Goal: Task Accomplishment & Management: Complete application form

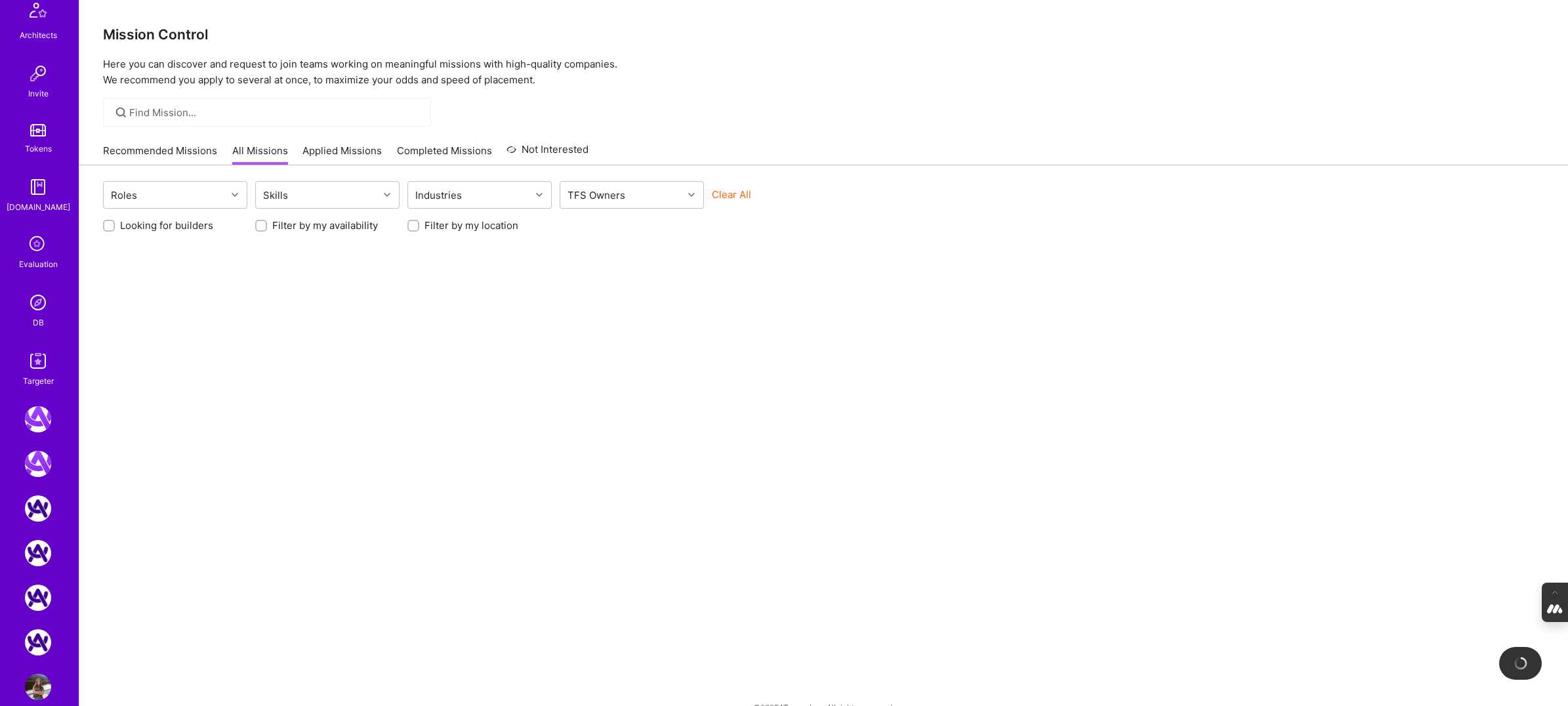
scroll to position [399, 0]
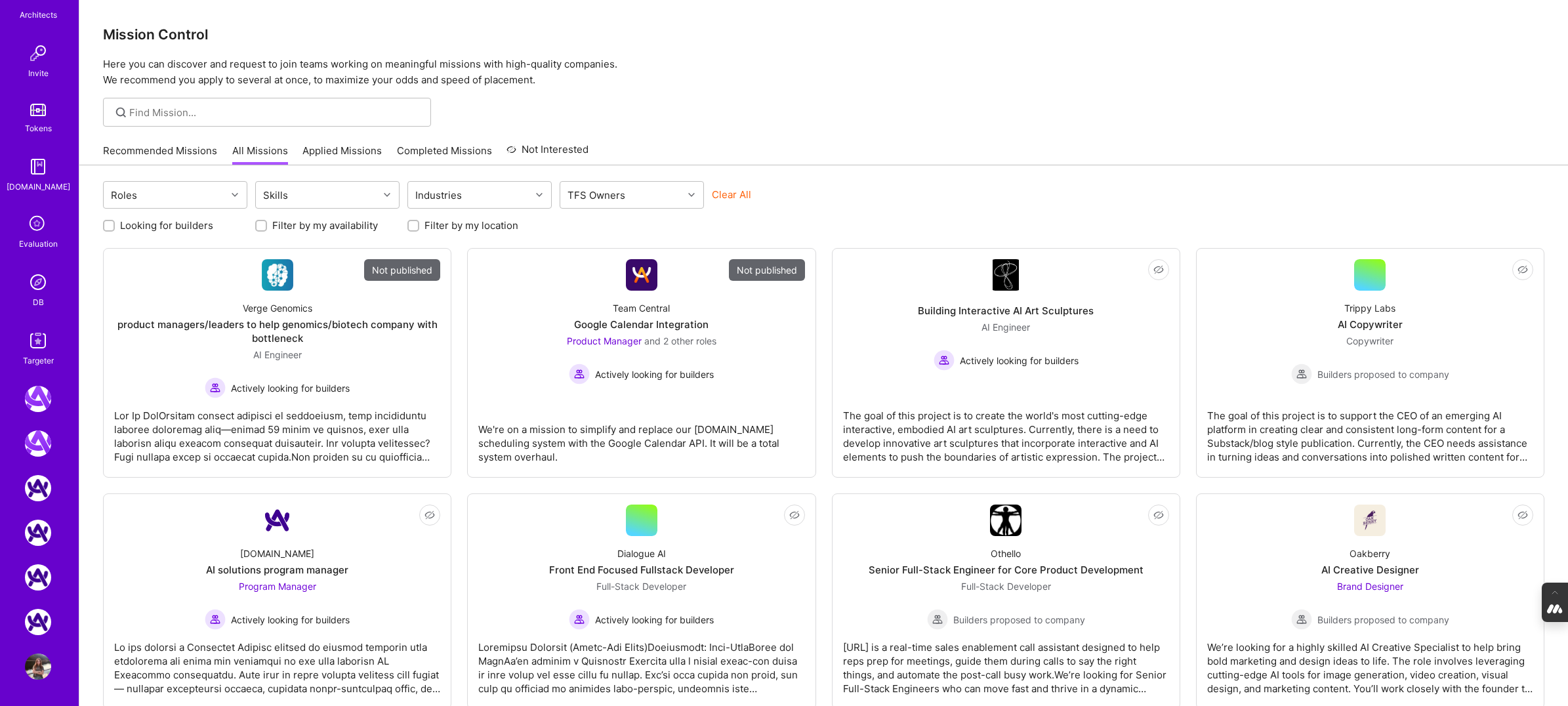
click at [29, 234] on icon at bounding box center [38, 224] width 25 height 25
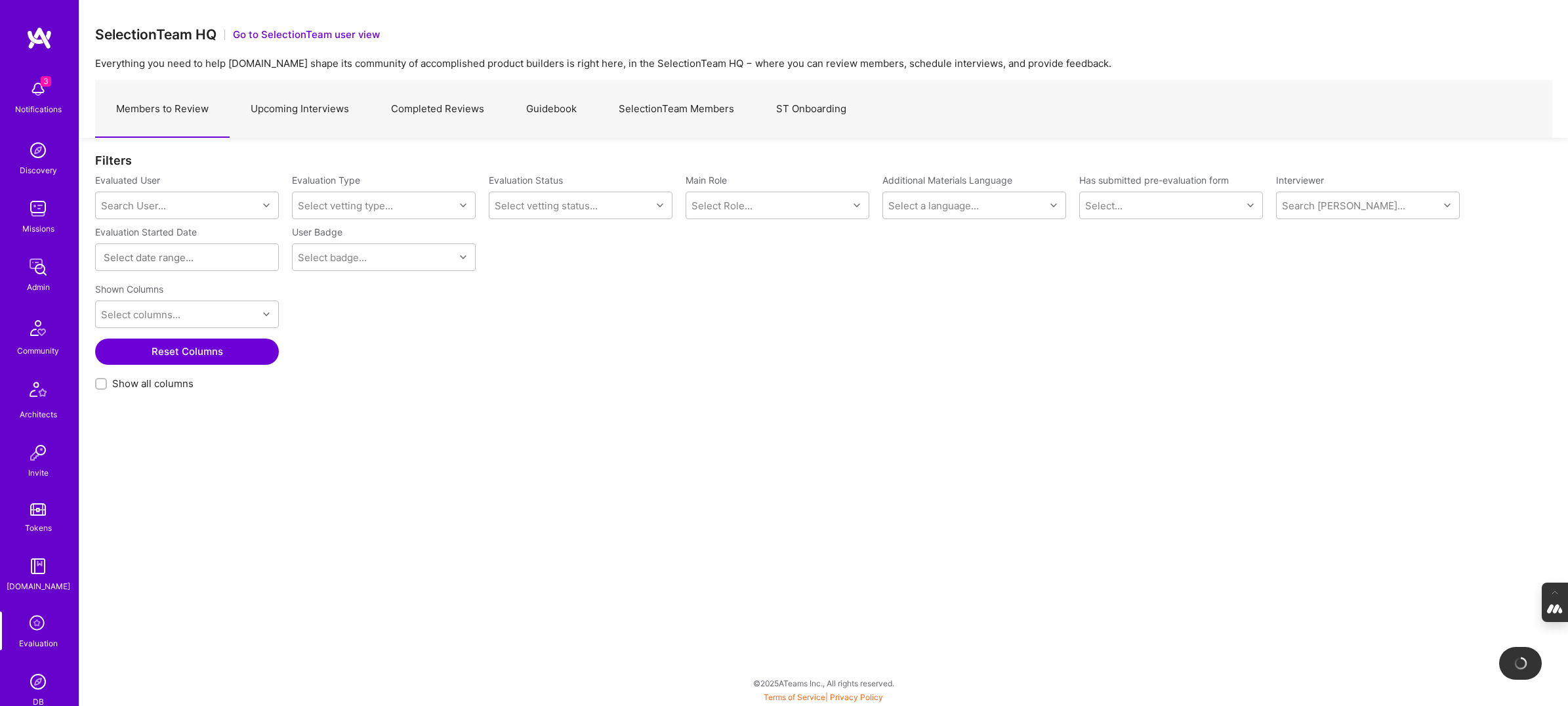
click at [346, 104] on link "Upcoming Interviews" at bounding box center [299, 109] width 140 height 57
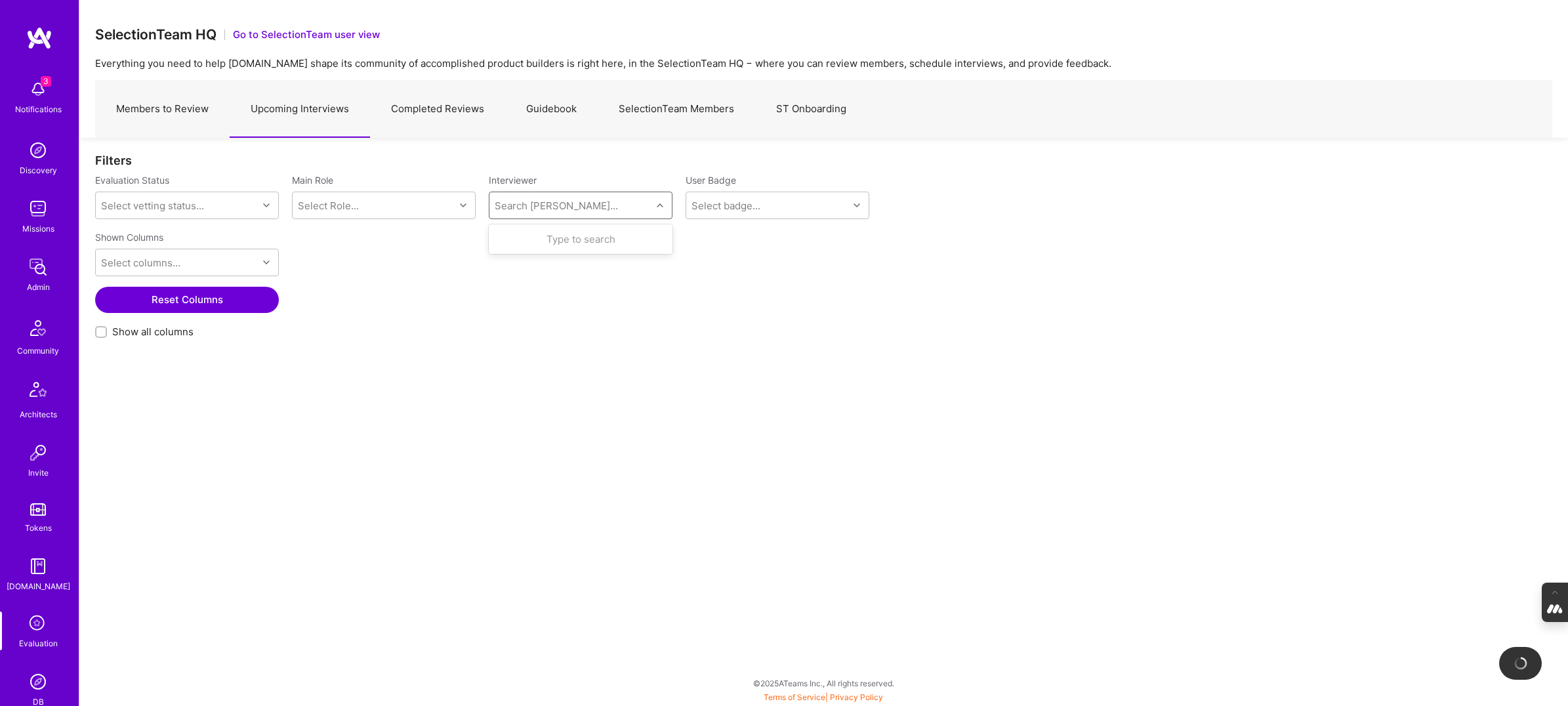
click at [564, 200] on div "Search [PERSON_NAME]..." at bounding box center [557, 205] width 124 height 14
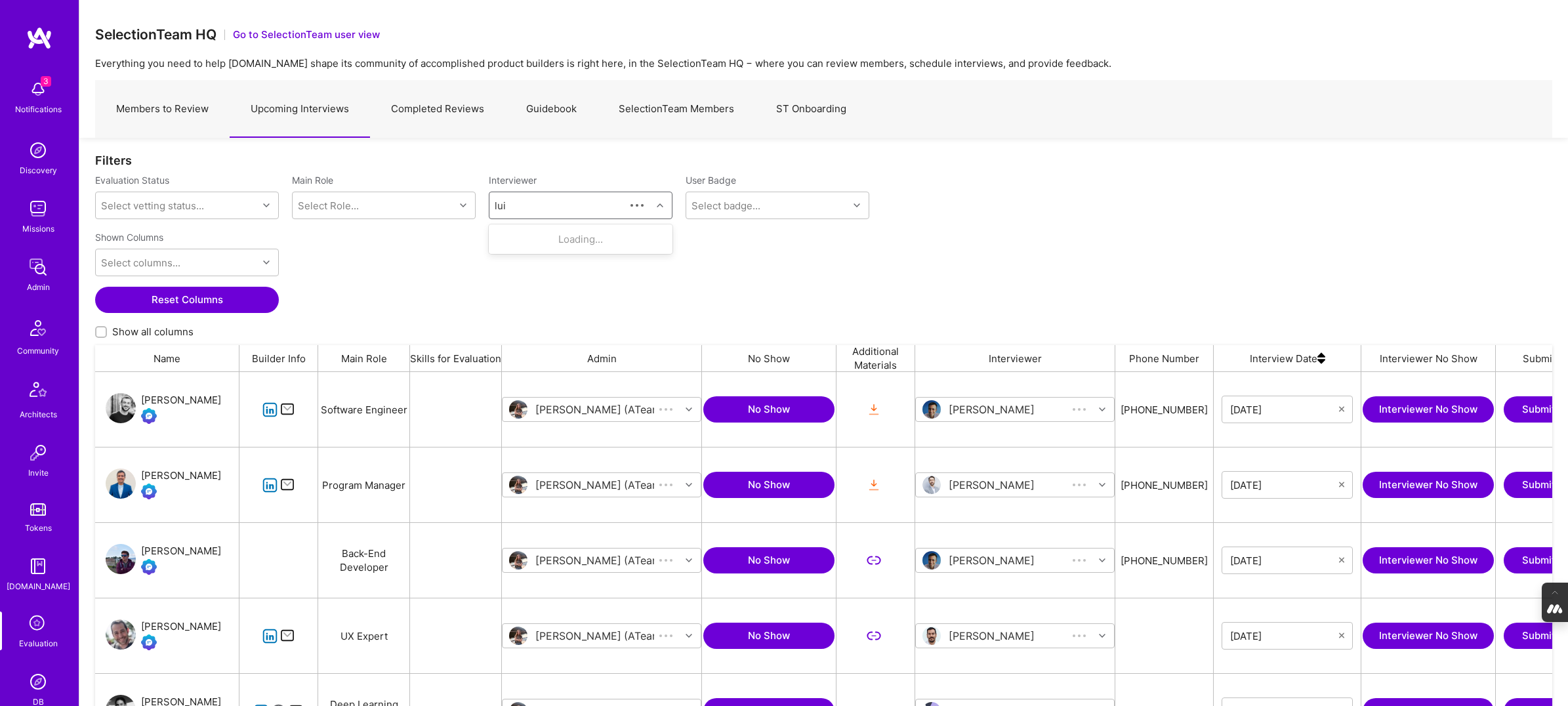
type input "[PERSON_NAME]"
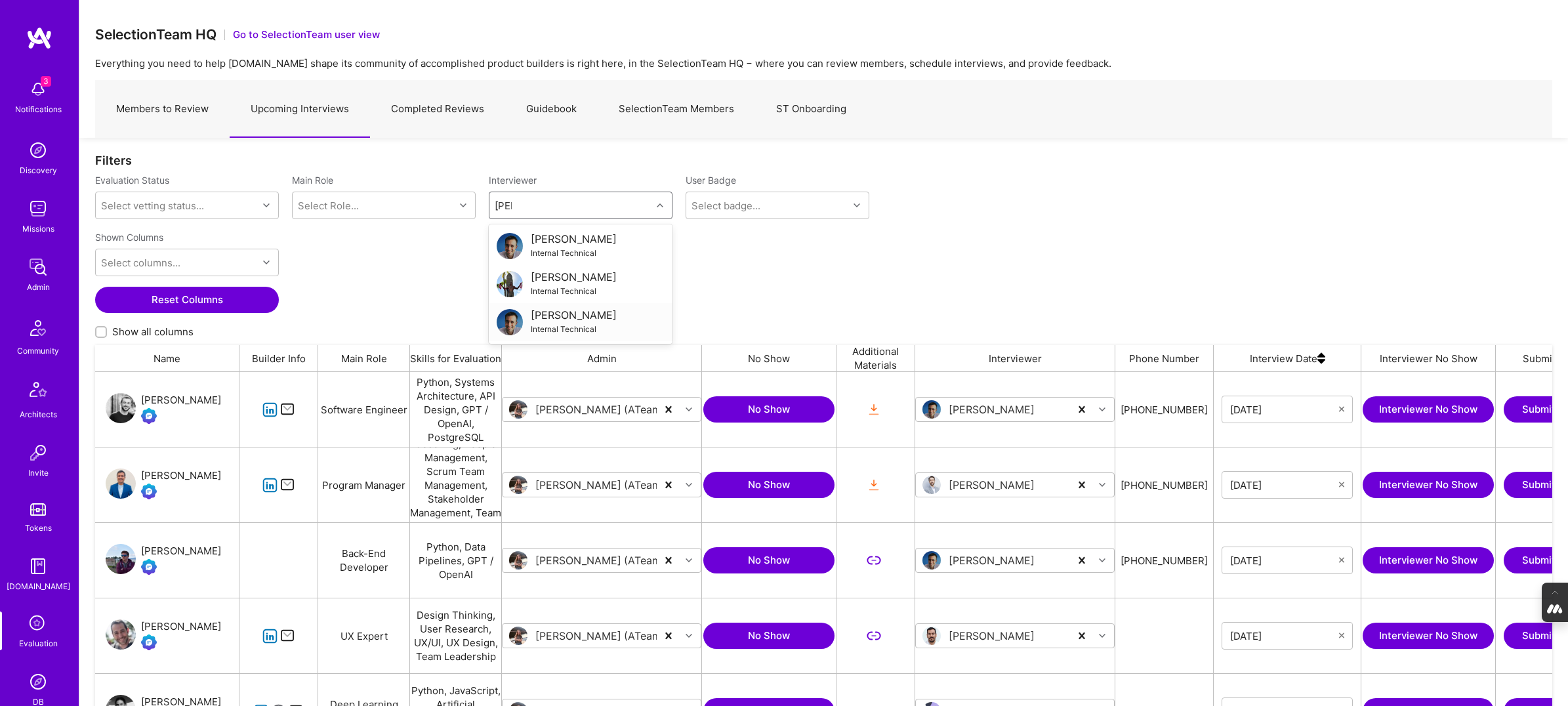
click at [570, 318] on div "[PERSON_NAME]" at bounding box center [574, 315] width 86 height 14
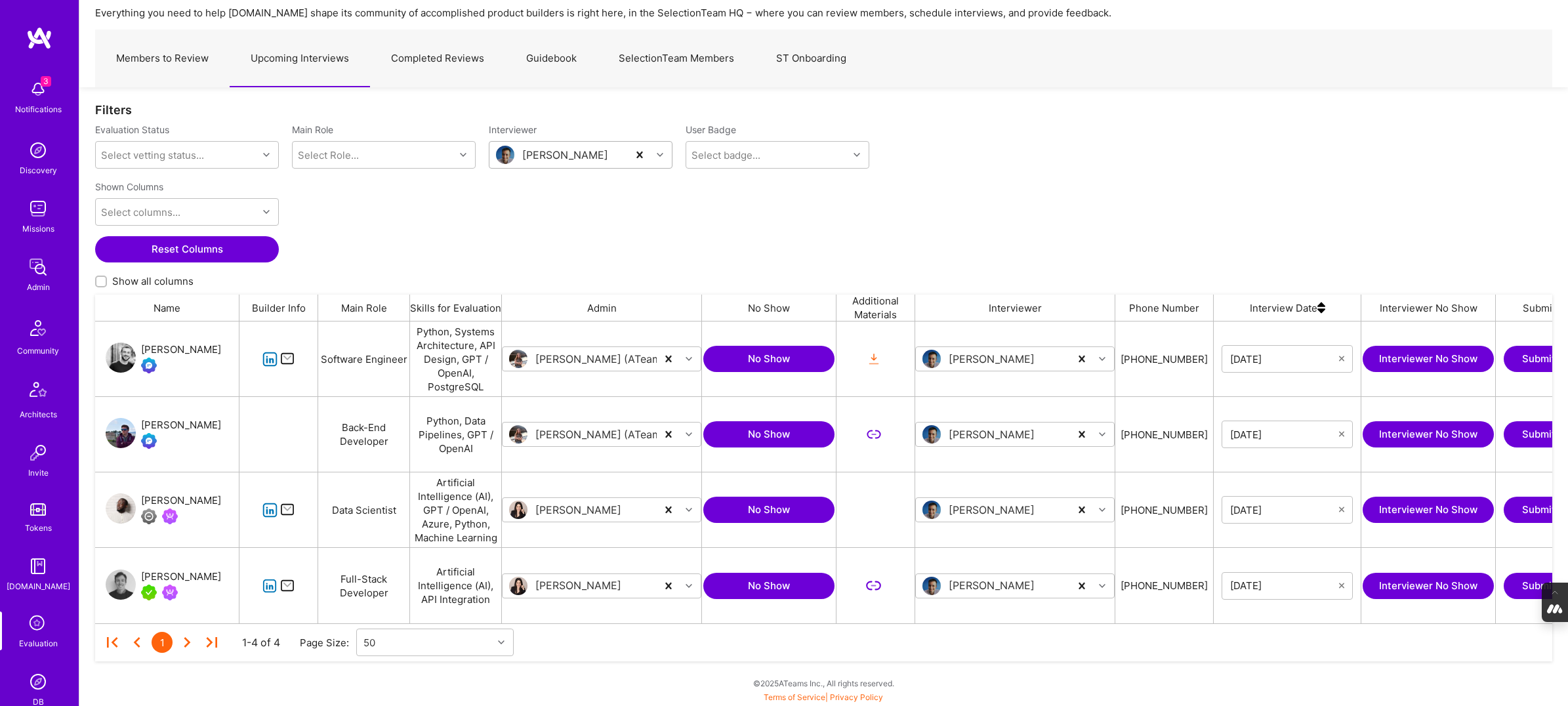
scroll to position [301, 1457]
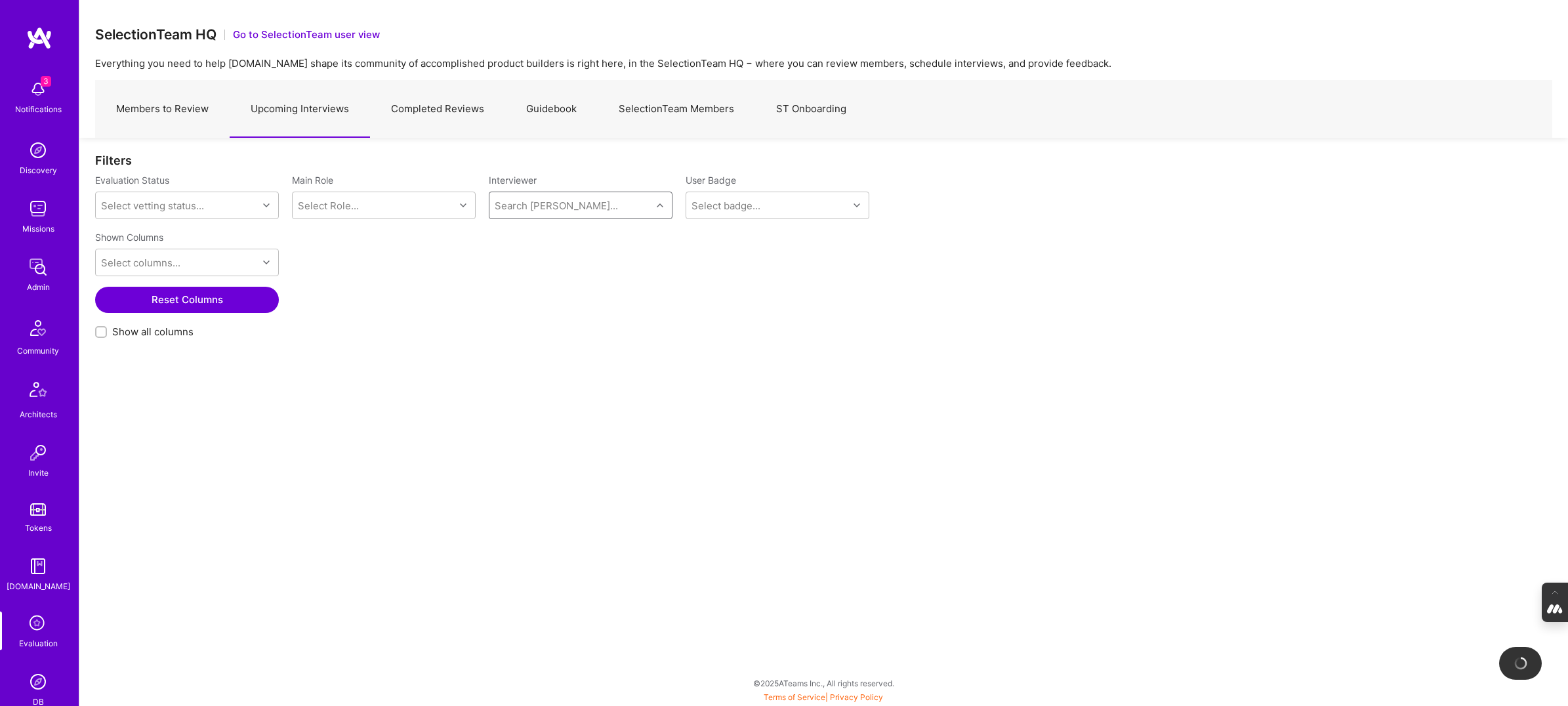
click at [169, 107] on link "Members to Review" at bounding box center [162, 109] width 135 height 57
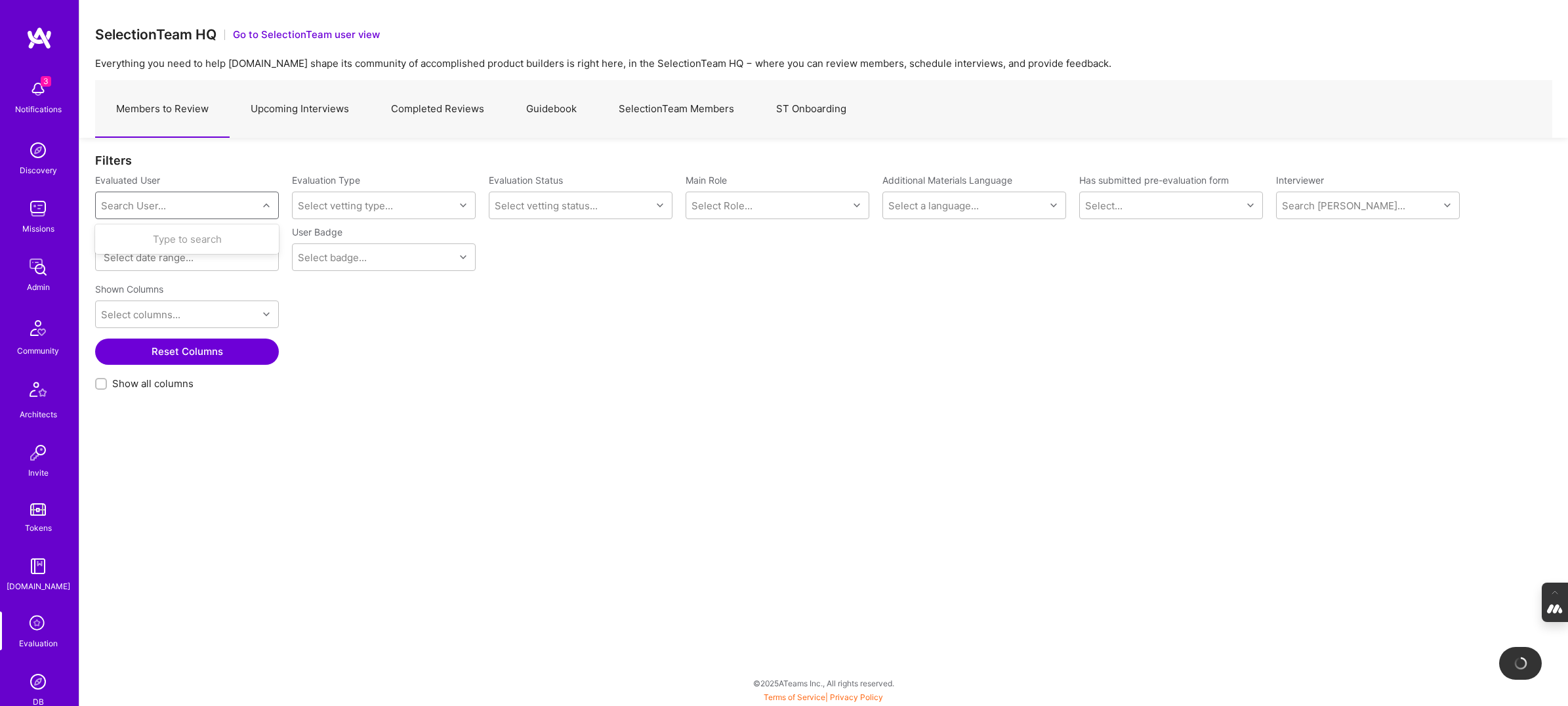
click at [137, 198] on div "Search User..." at bounding box center [134, 205] width 65 height 14
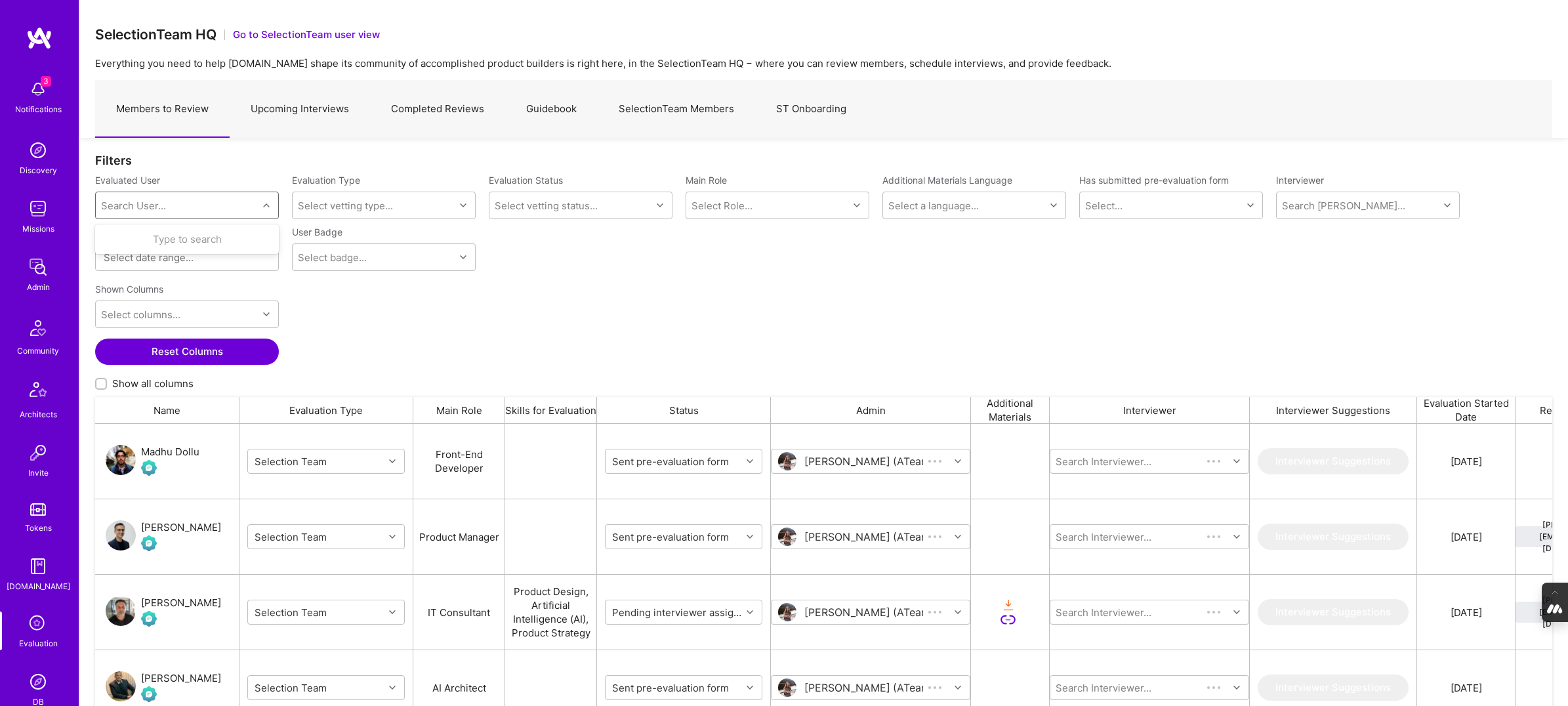
scroll to position [568, 1457]
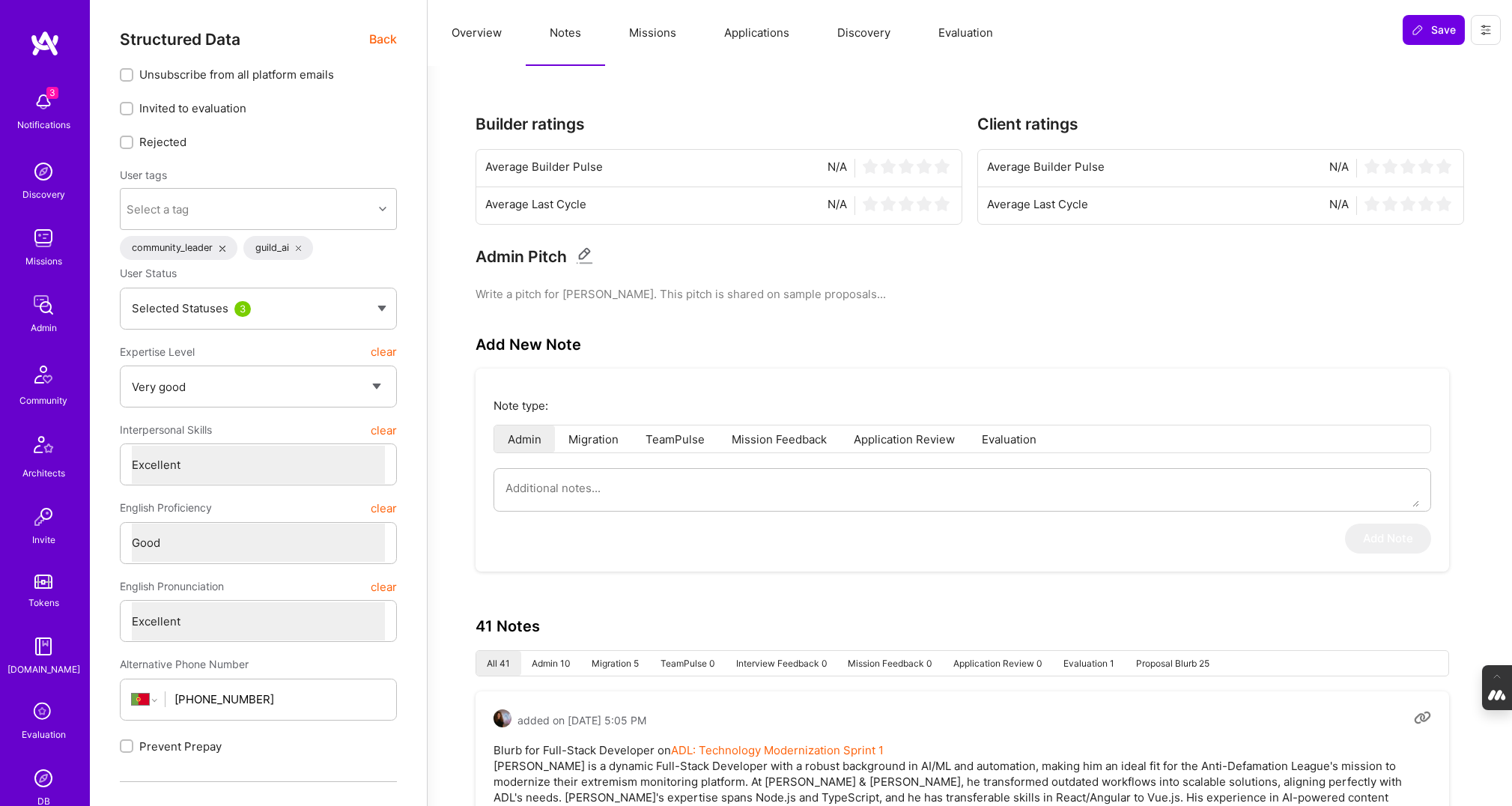
select select "5"
select select "7"
select select "6"
select select "7"
select select "PT"
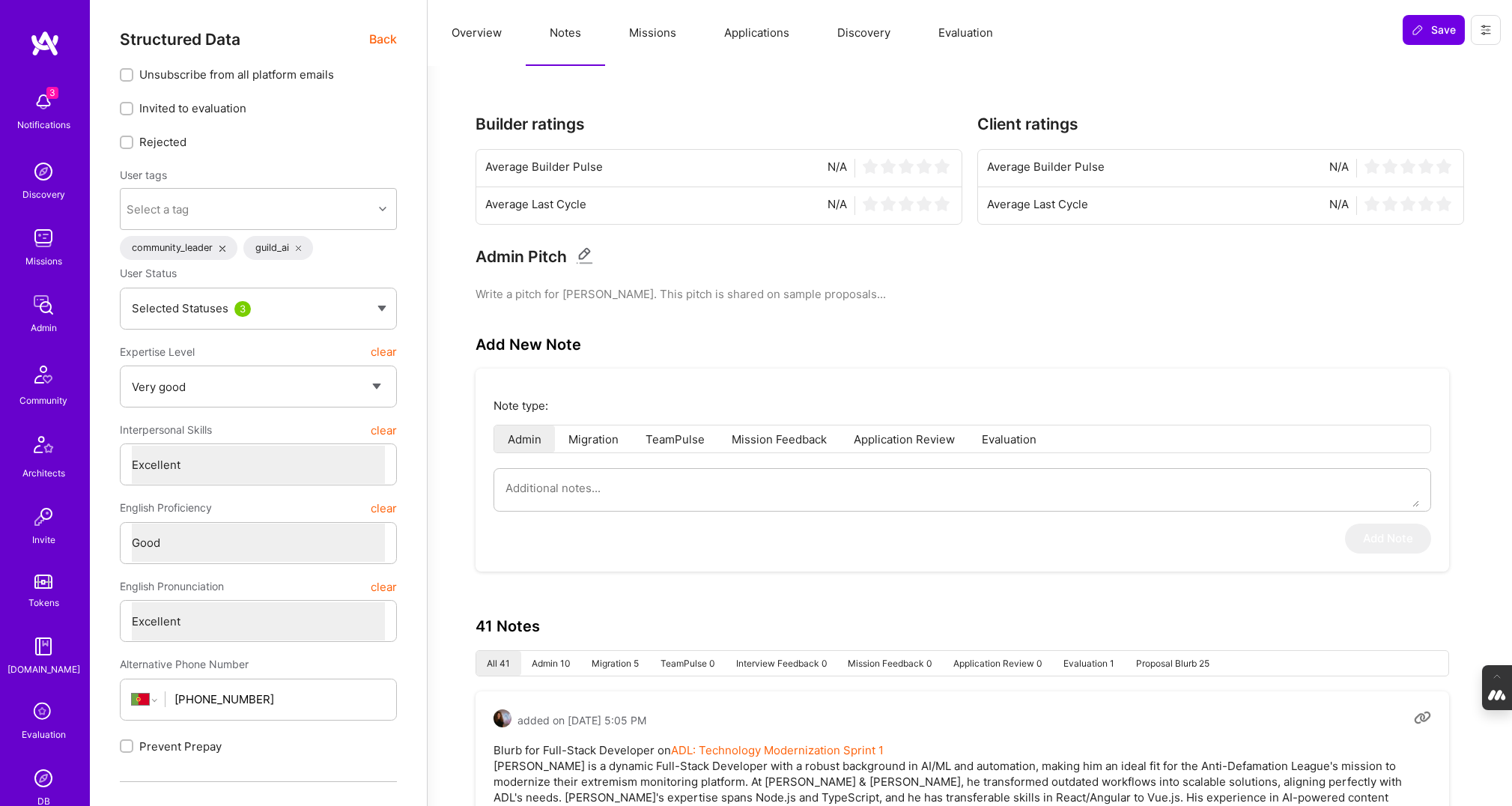
select select "Right Now"
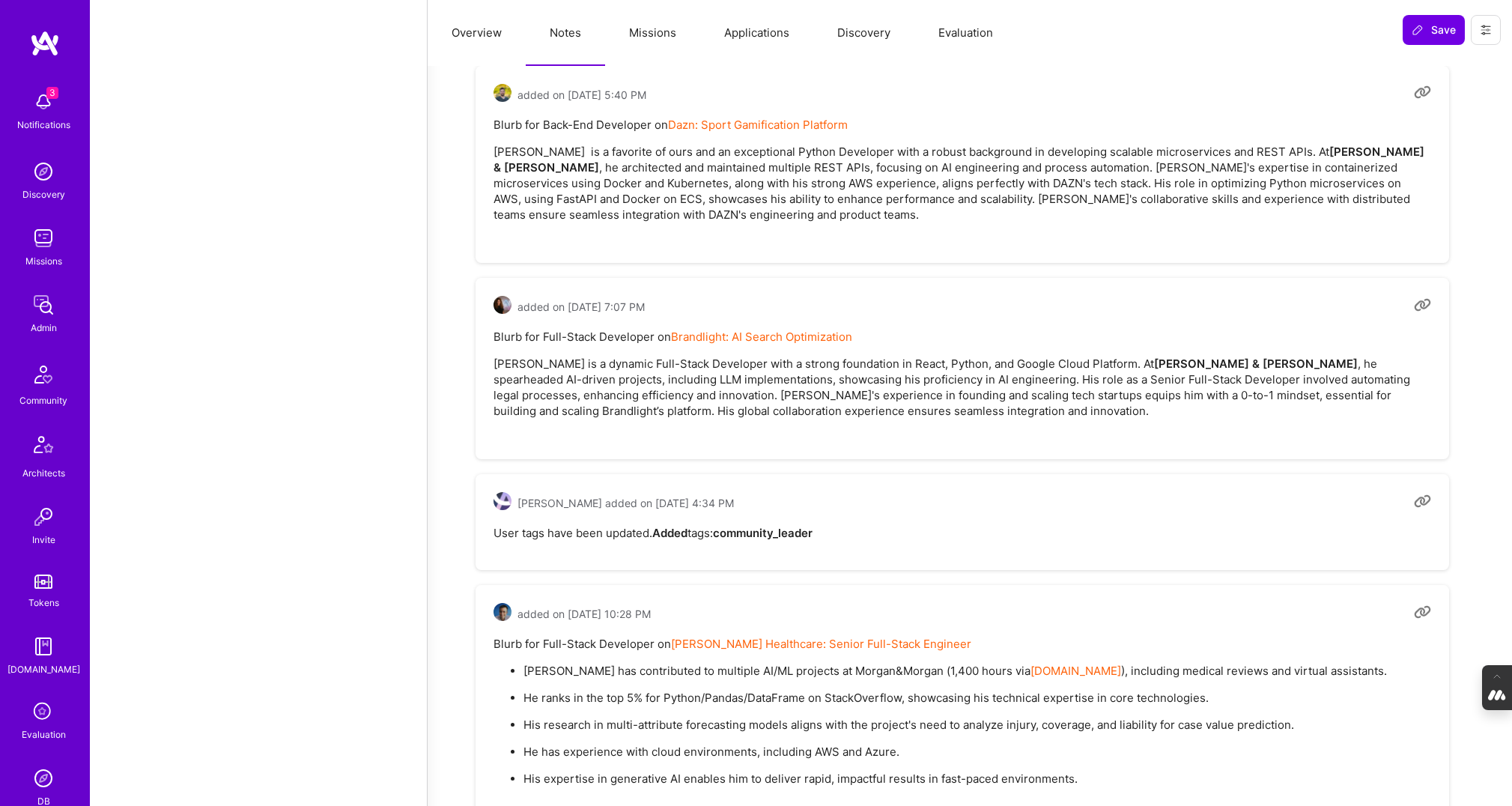
click at [38, 718] on icon at bounding box center [43, 712] width 28 height 28
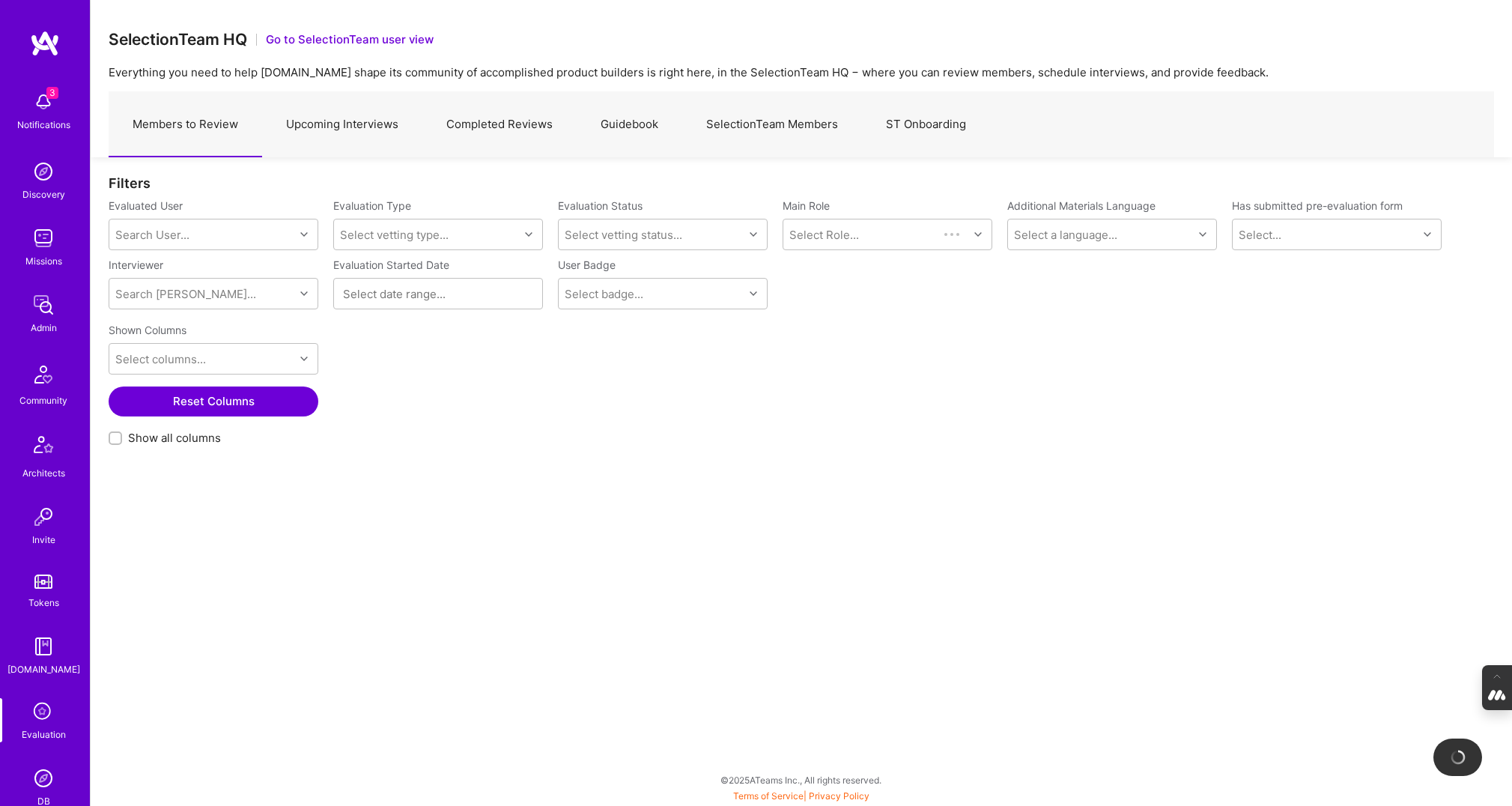
click at [526, 120] on link "Completed Reviews" at bounding box center [499, 125] width 154 height 65
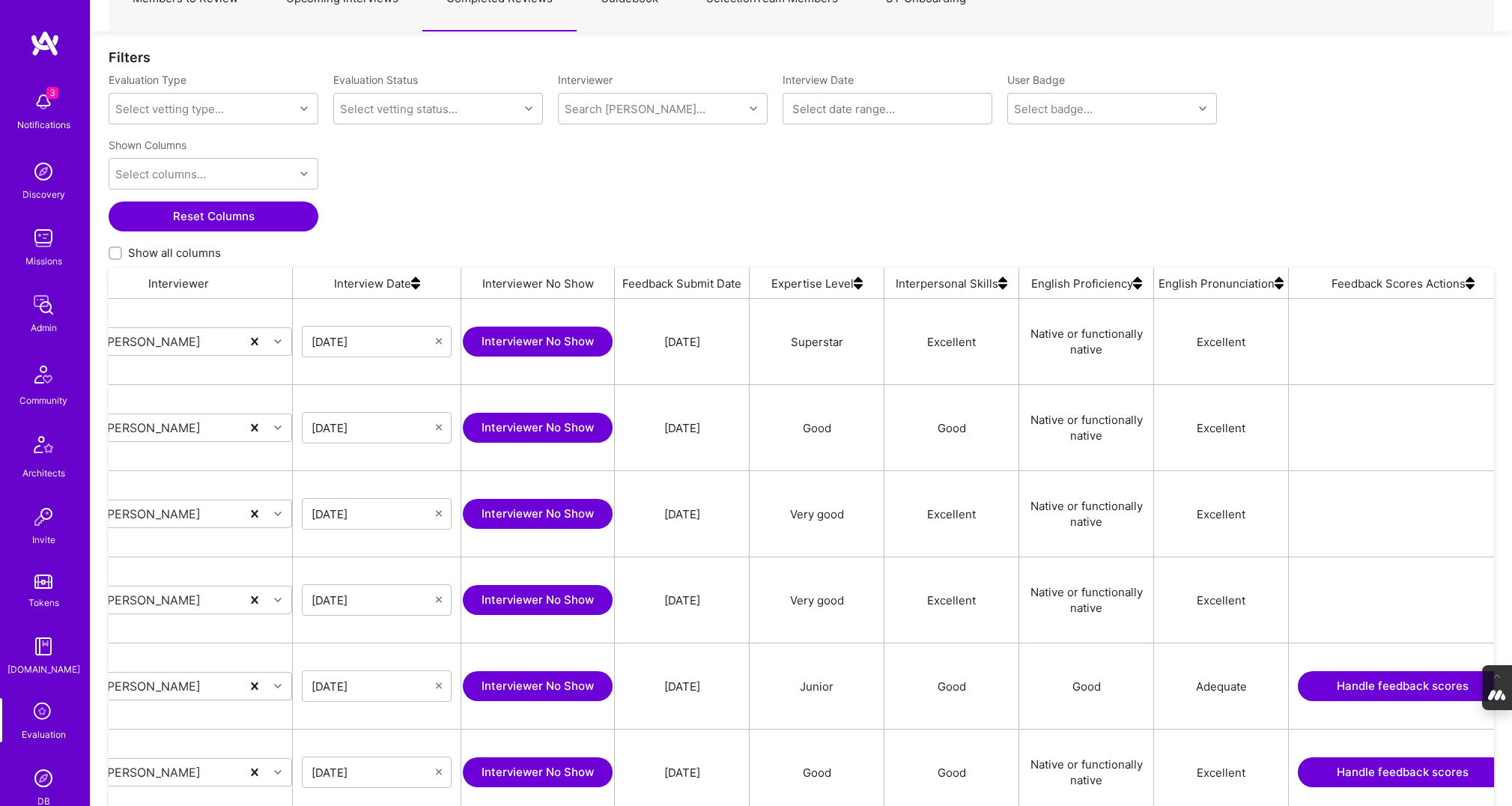
scroll to position [0, 1146]
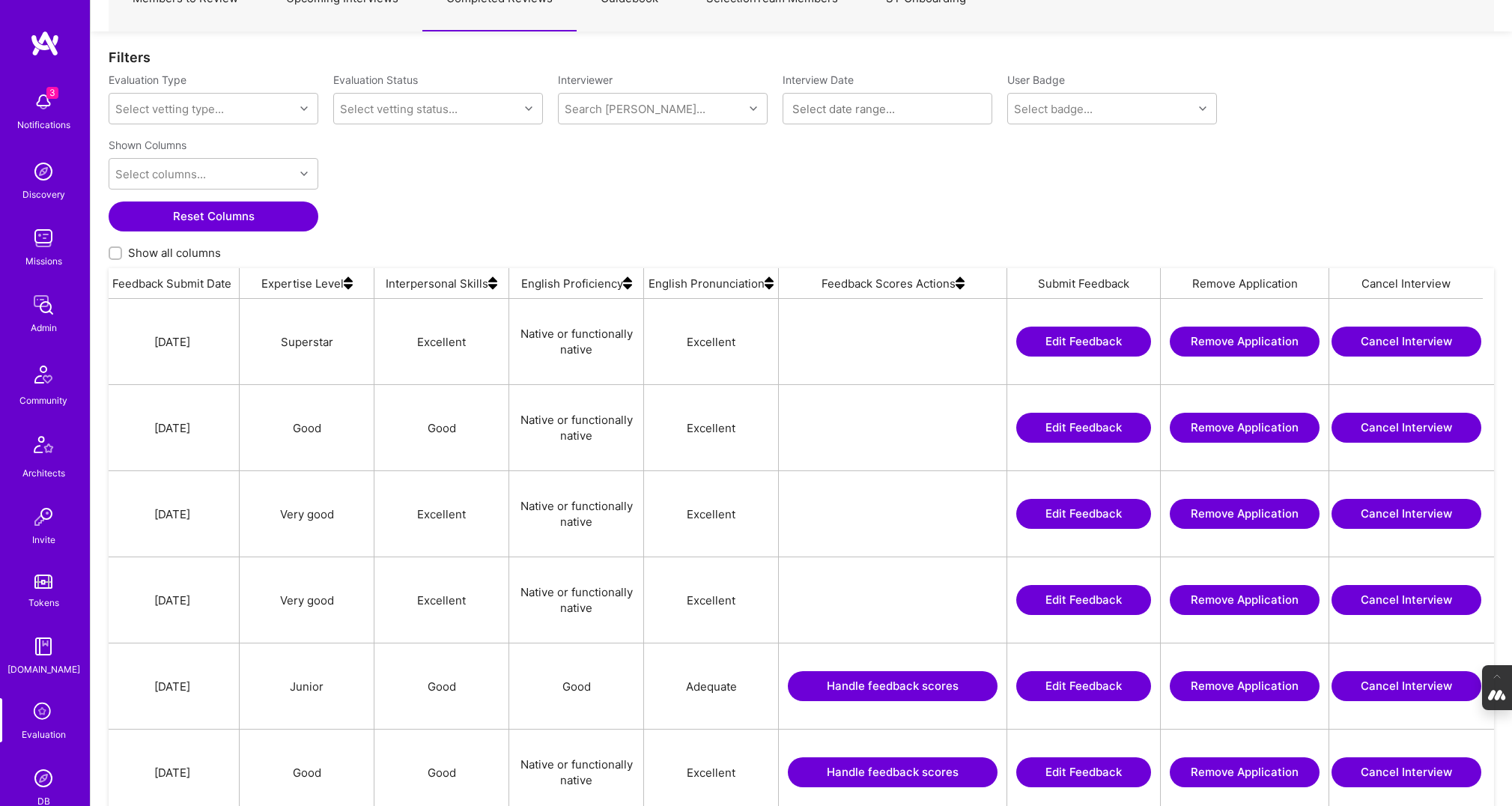
click at [959, 277] on img at bounding box center [960, 282] width 9 height 30
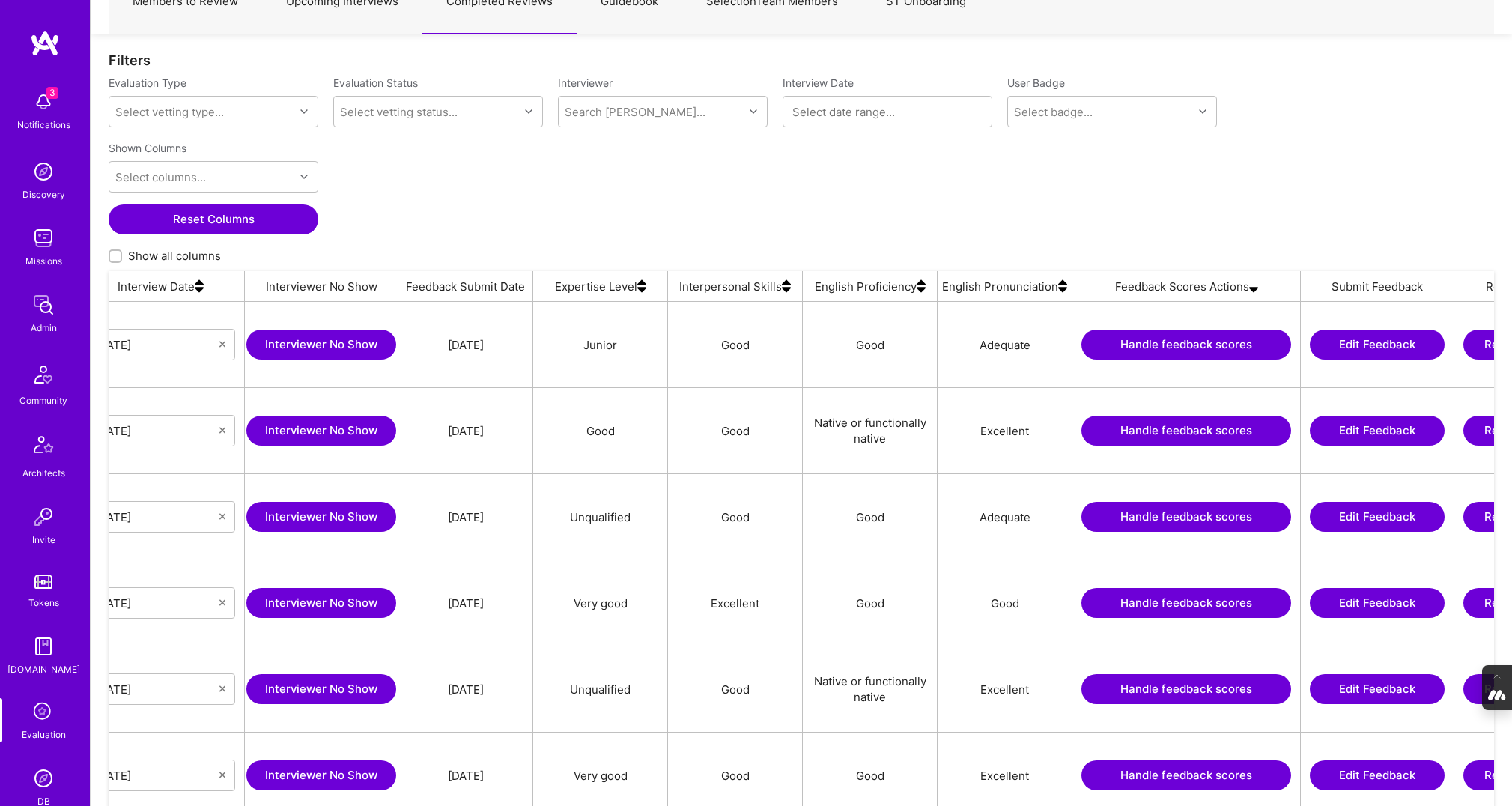
scroll to position [0, 873]
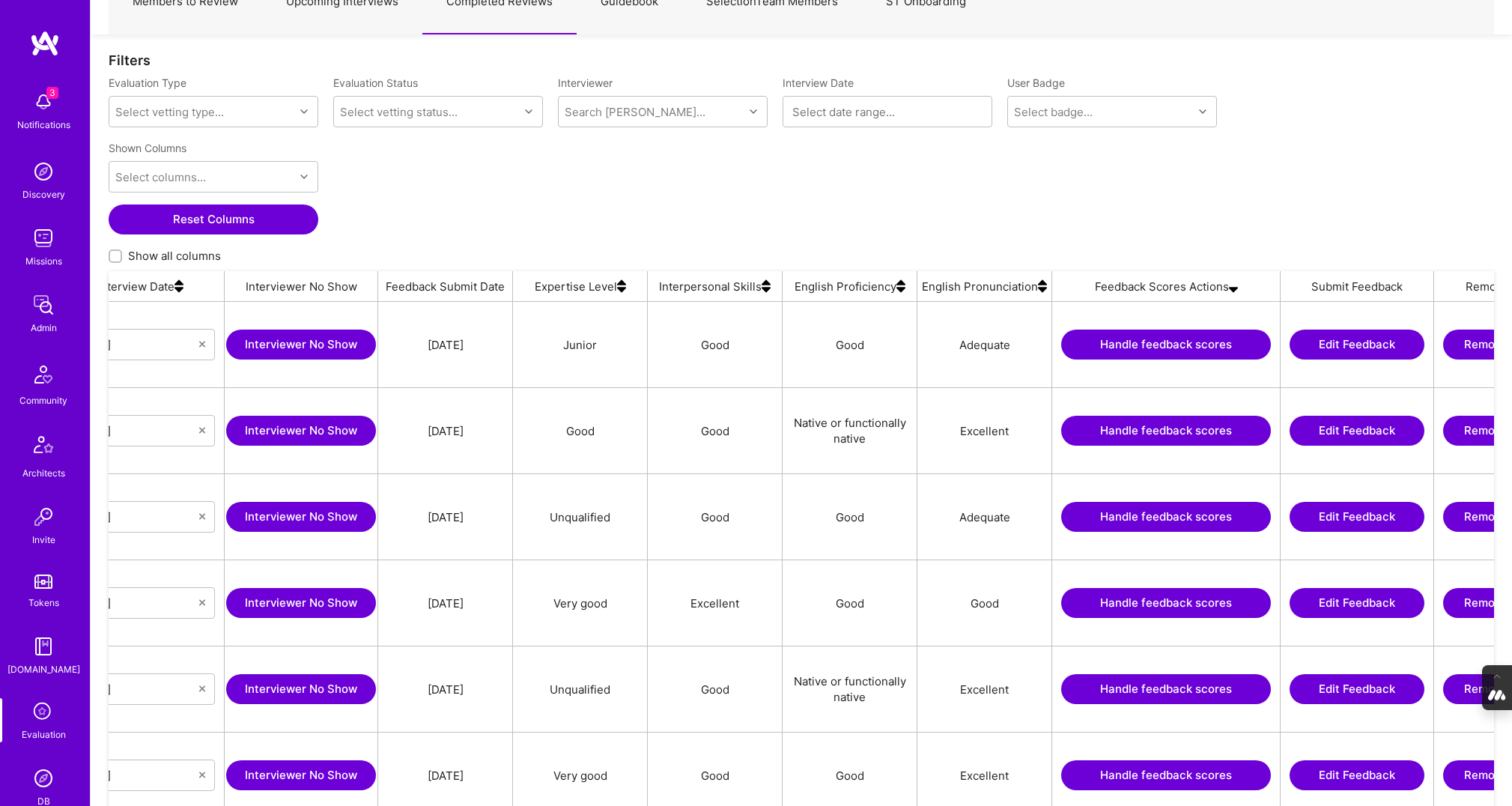
click at [1121, 346] on button "Handle feedback scores" at bounding box center [1166, 344] width 210 height 30
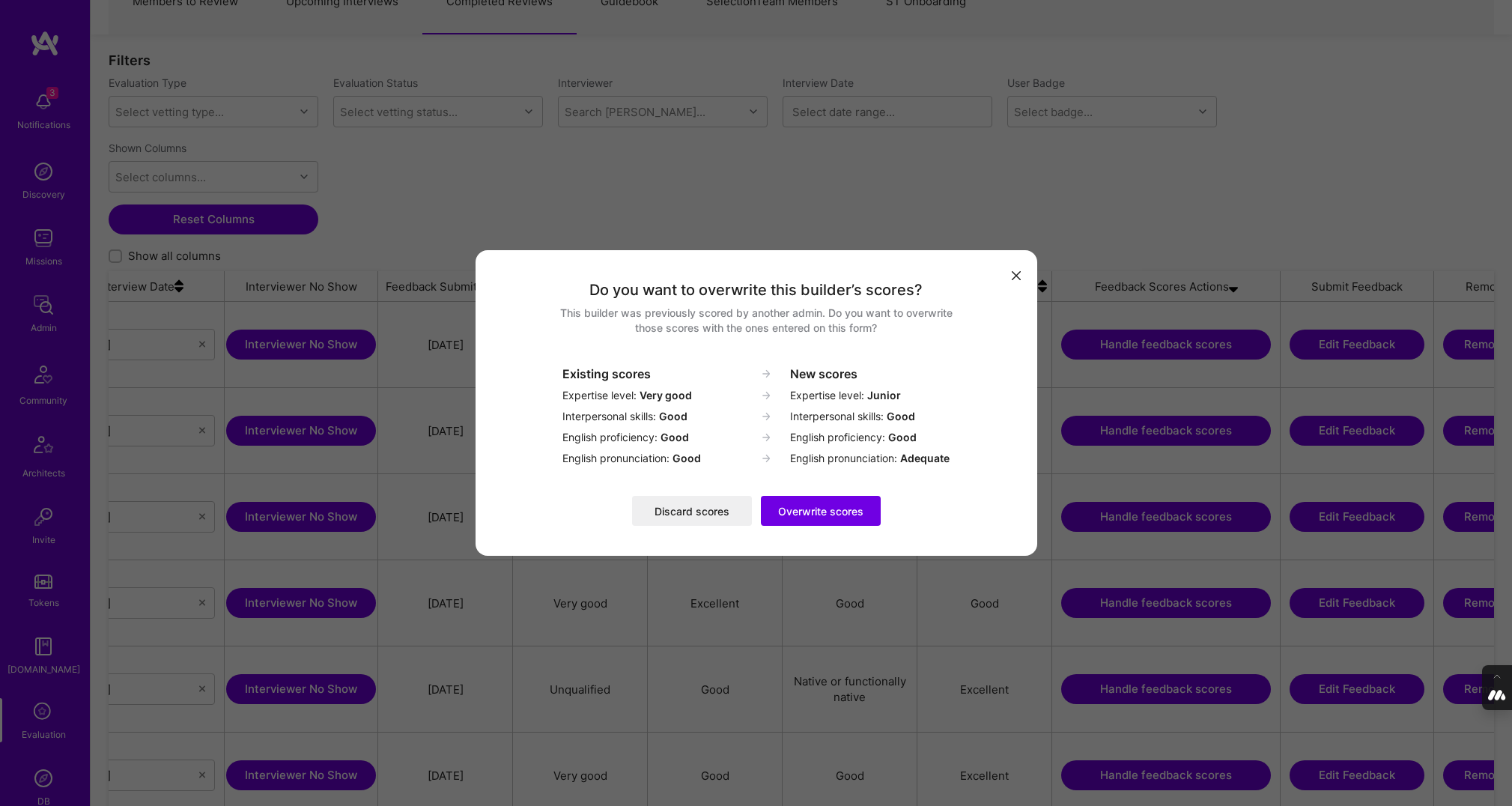
click at [675, 512] on button "Discard scores" at bounding box center [692, 511] width 120 height 30
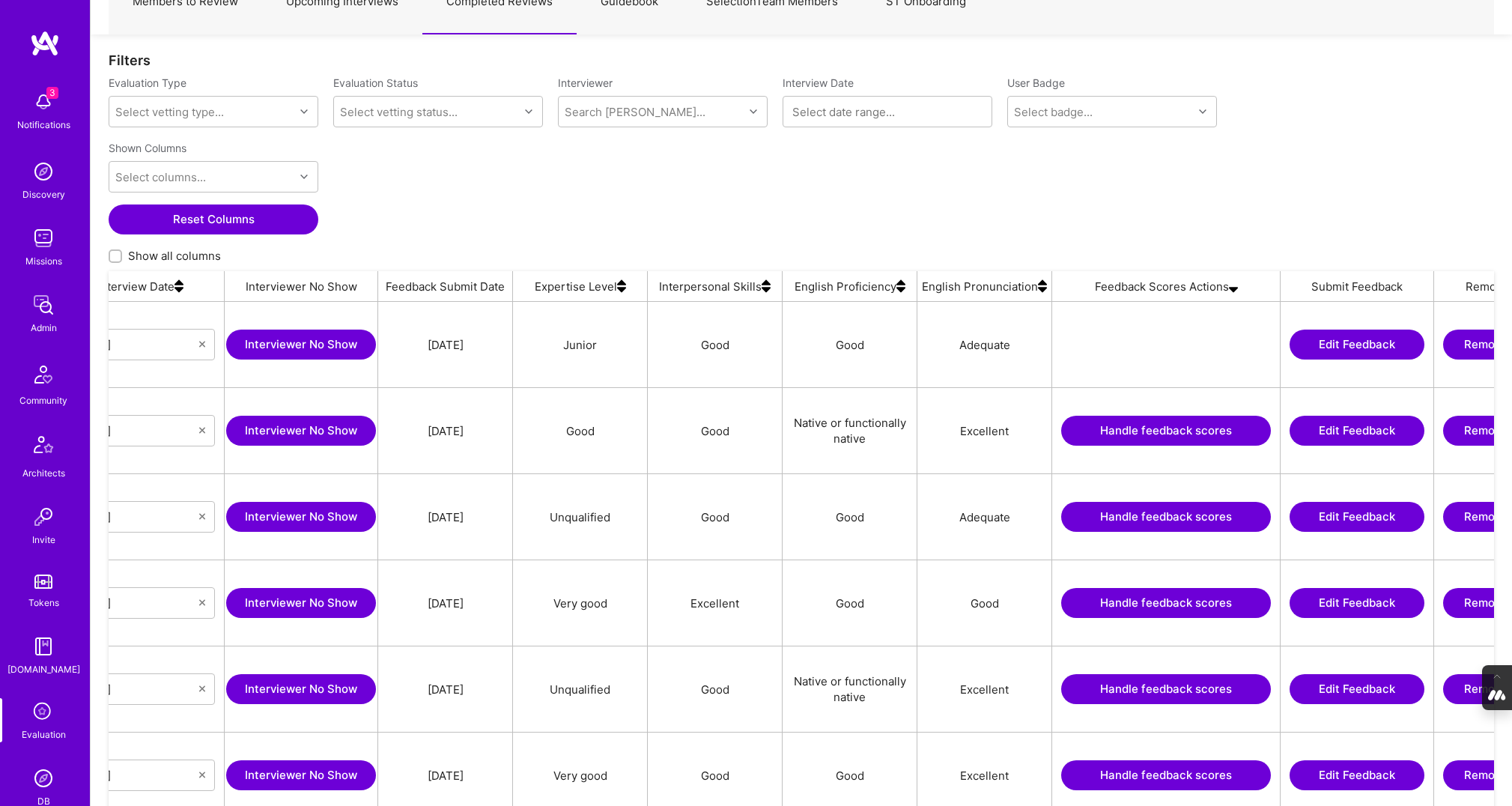
click at [1162, 427] on button "Handle feedback scores" at bounding box center [1166, 430] width 210 height 30
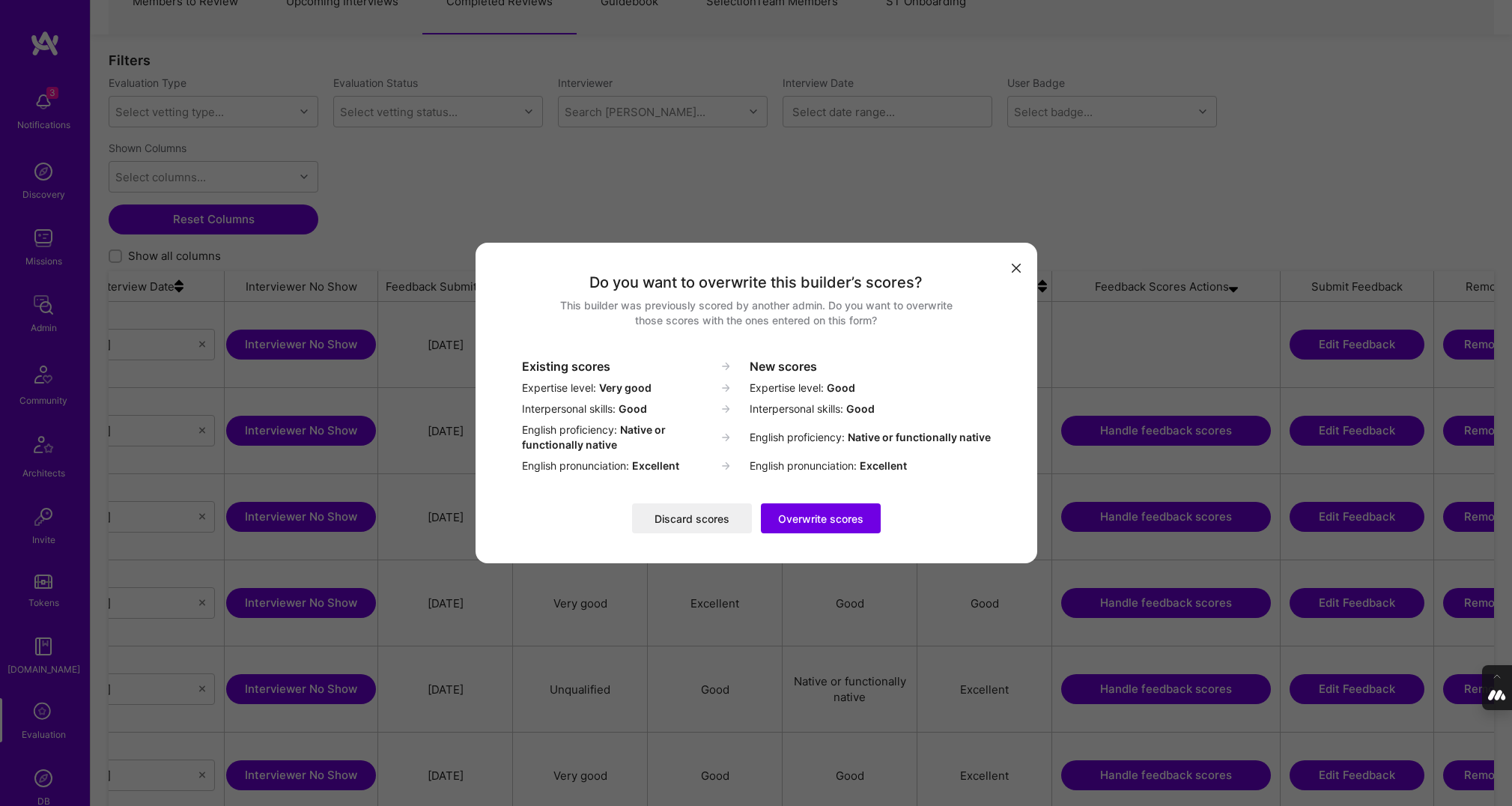
click at [680, 512] on button "Discard scores" at bounding box center [692, 518] width 120 height 30
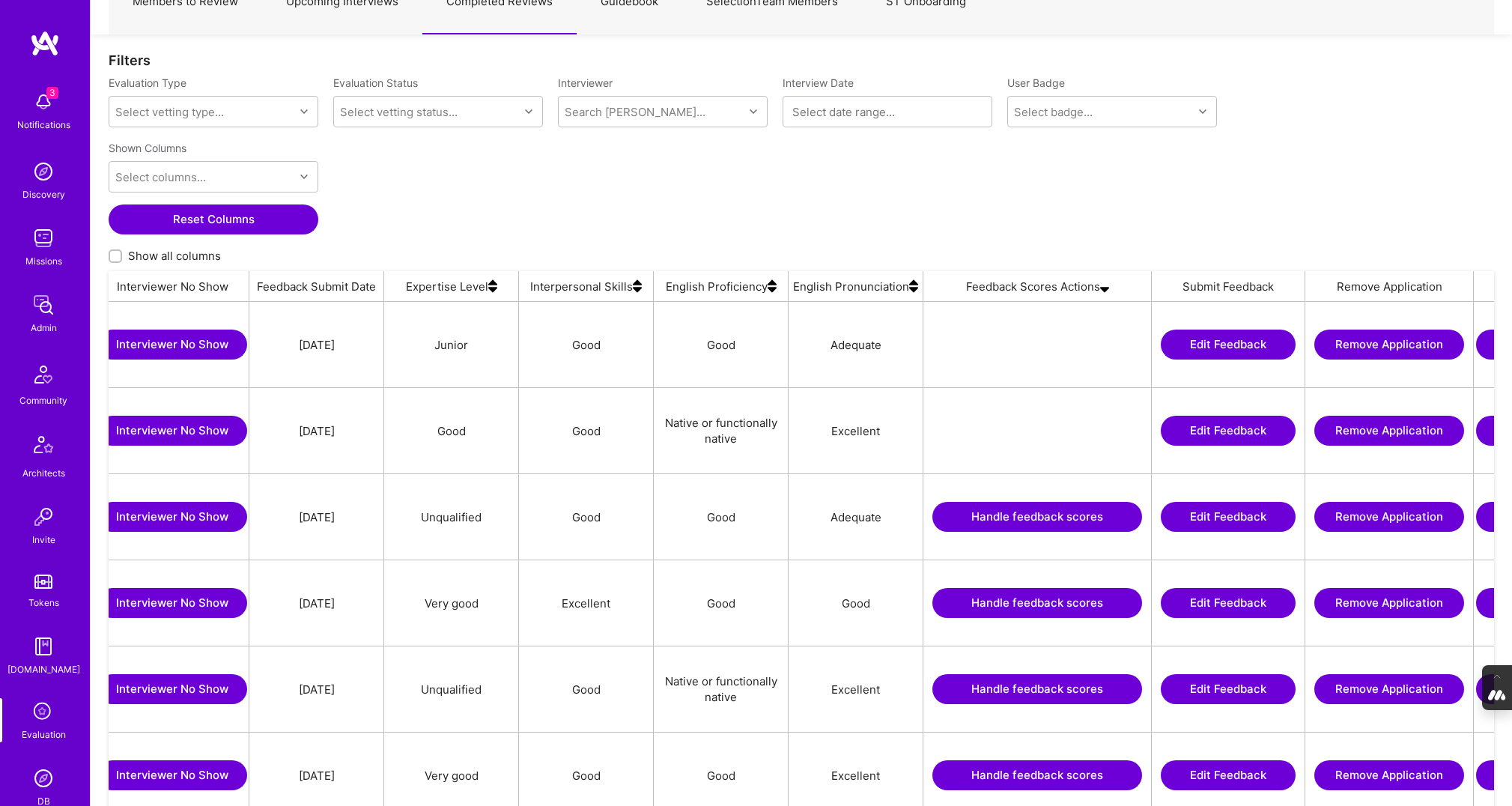
scroll to position [0, 1071]
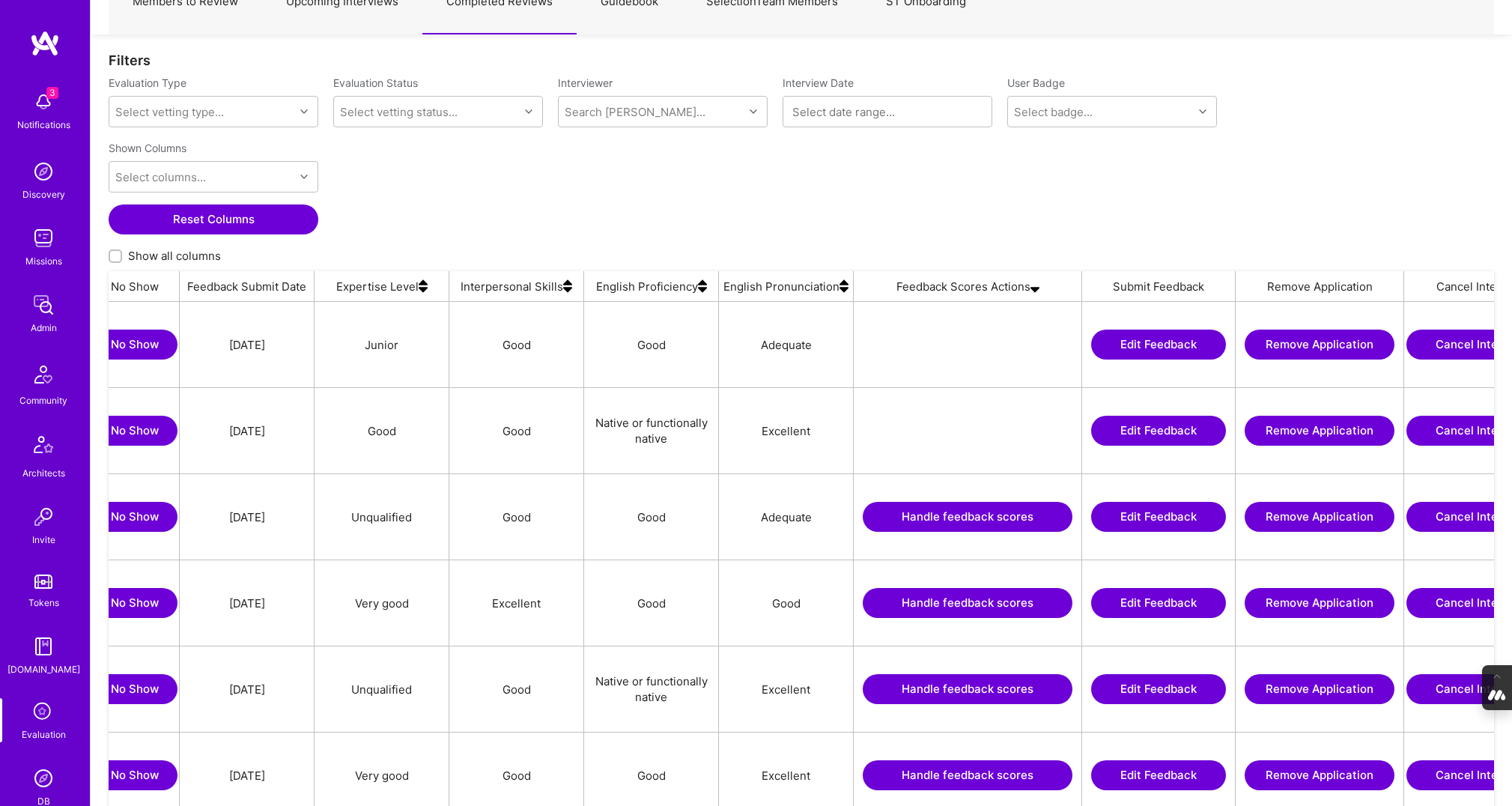
click at [954, 521] on button "Handle feedback scores" at bounding box center [968, 517] width 210 height 30
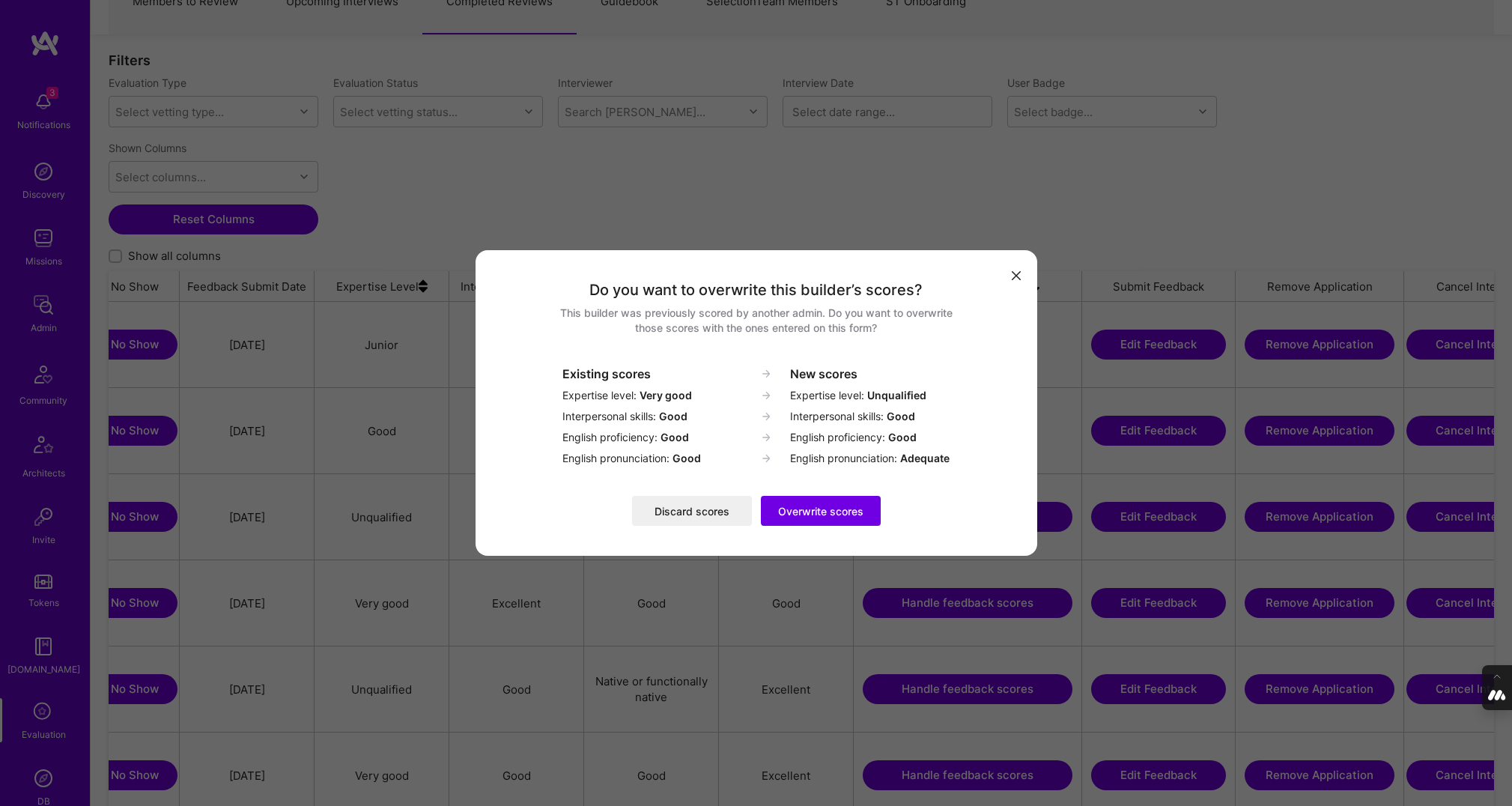
click at [659, 507] on button "Discard scores" at bounding box center [692, 511] width 120 height 30
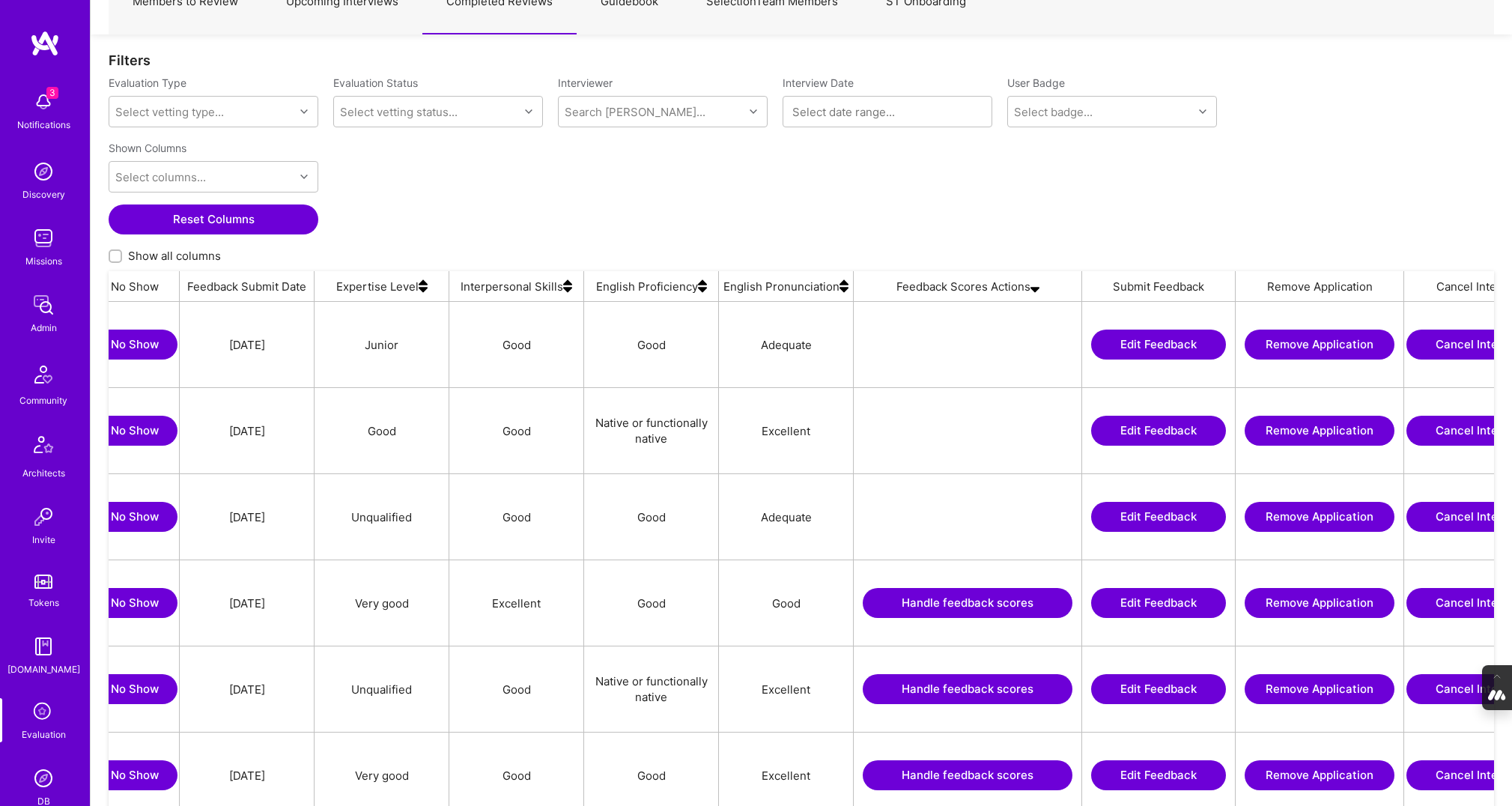
click at [962, 602] on button "Handle feedback scores" at bounding box center [968, 603] width 210 height 30
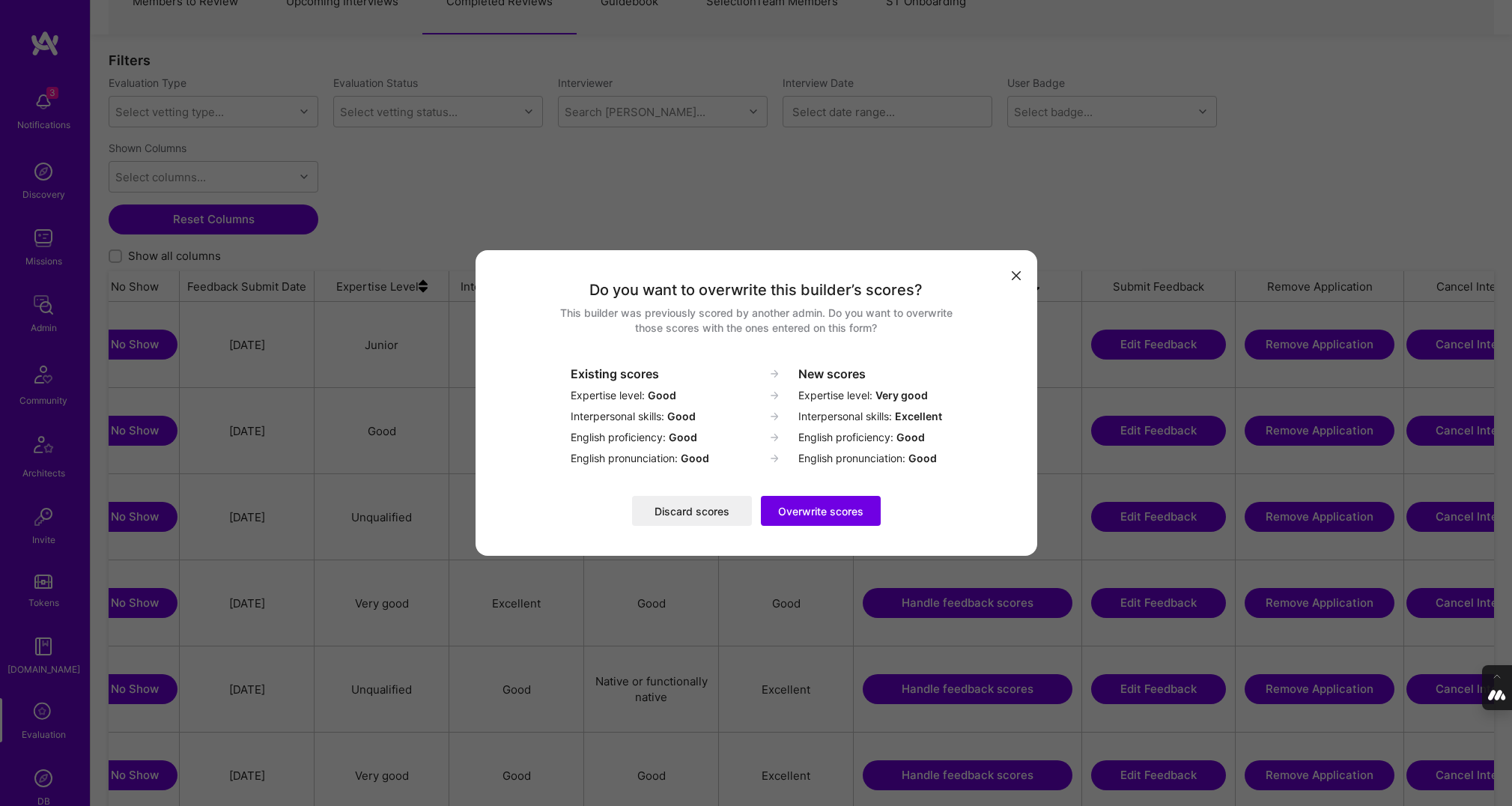
click at [1016, 279] on icon "modal" at bounding box center [1016, 275] width 9 height 9
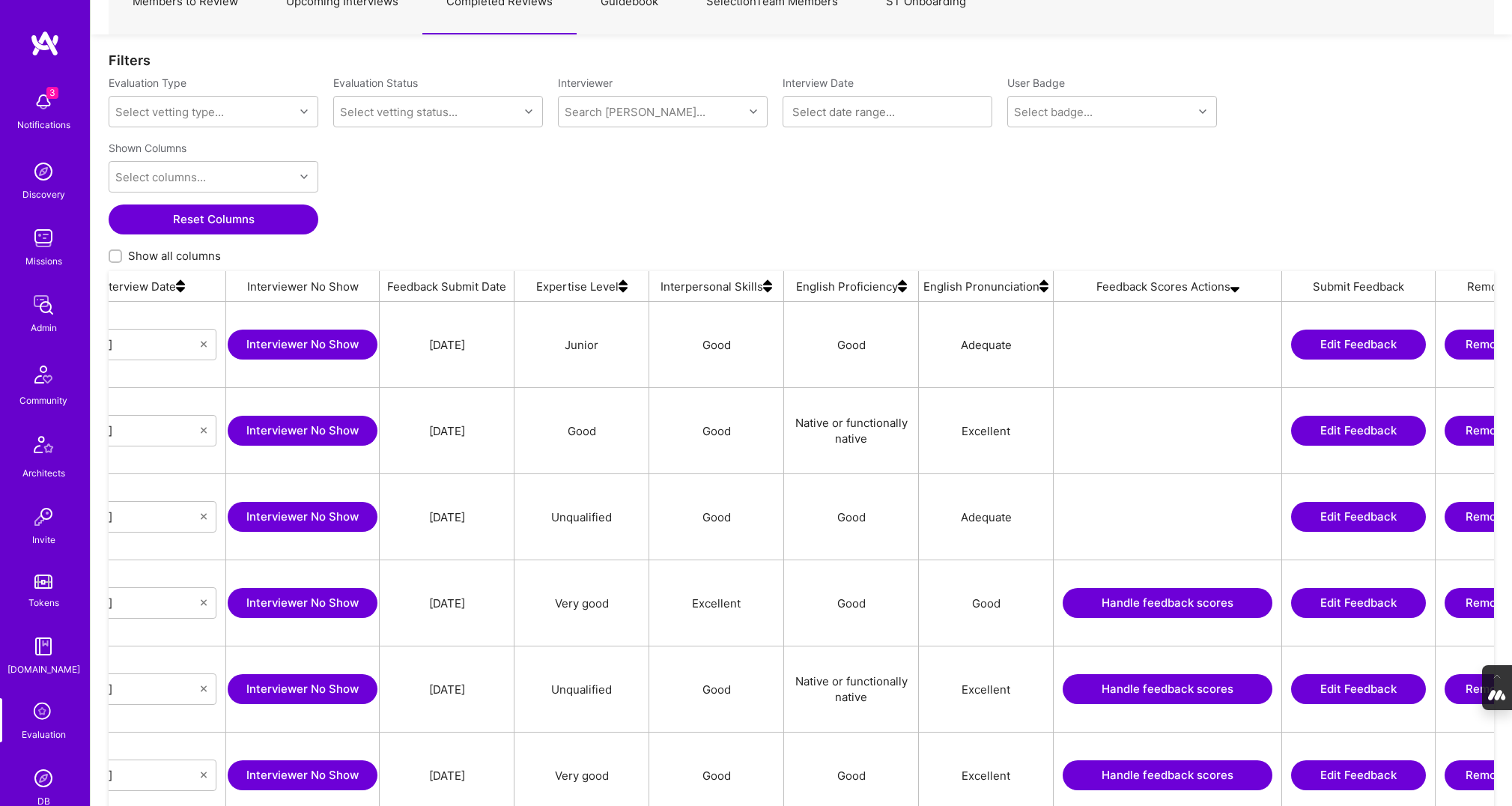
scroll to position [0, 878]
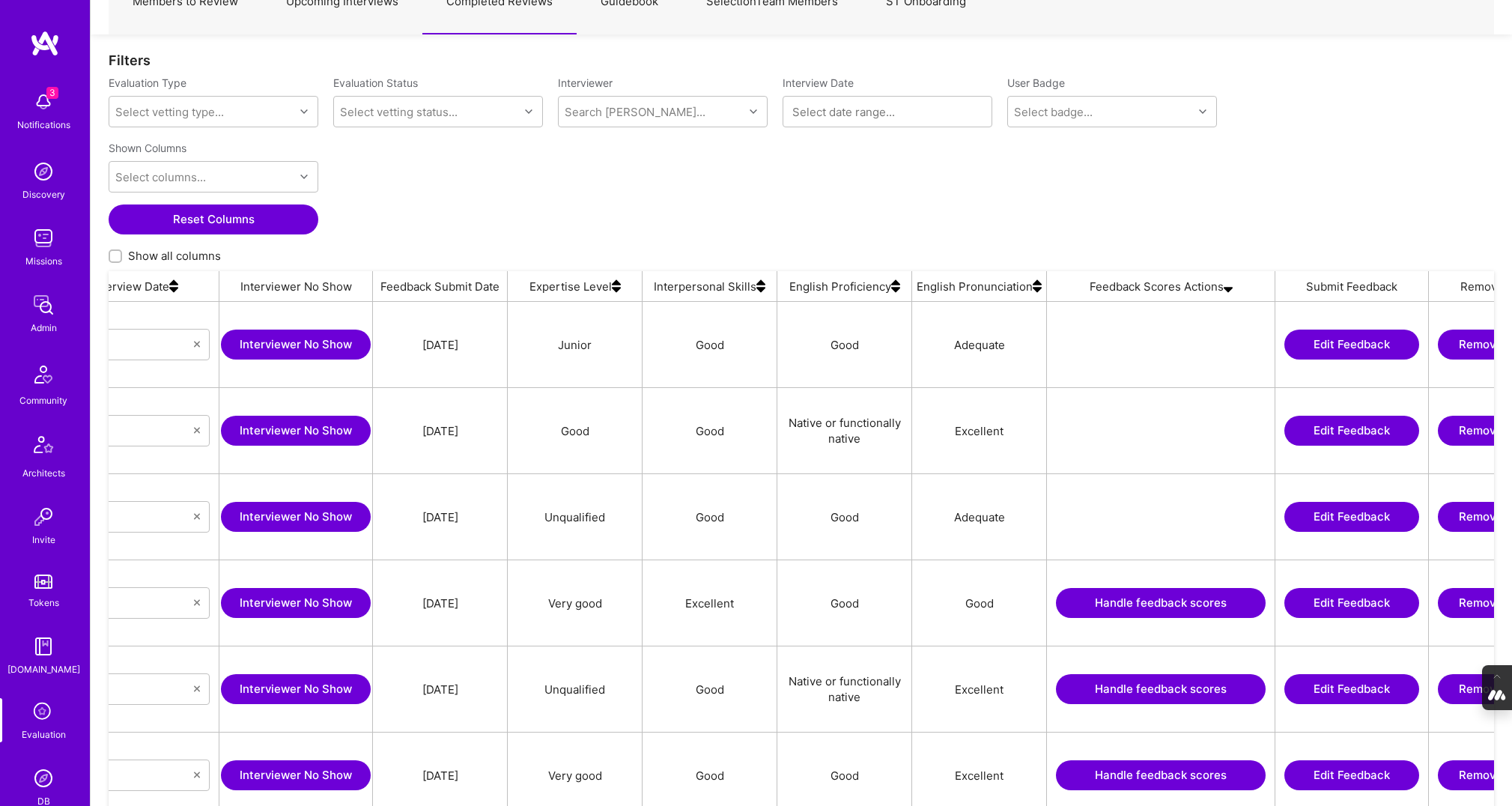
click at [1113, 605] on button "Handle feedback scores" at bounding box center [1161, 603] width 210 height 30
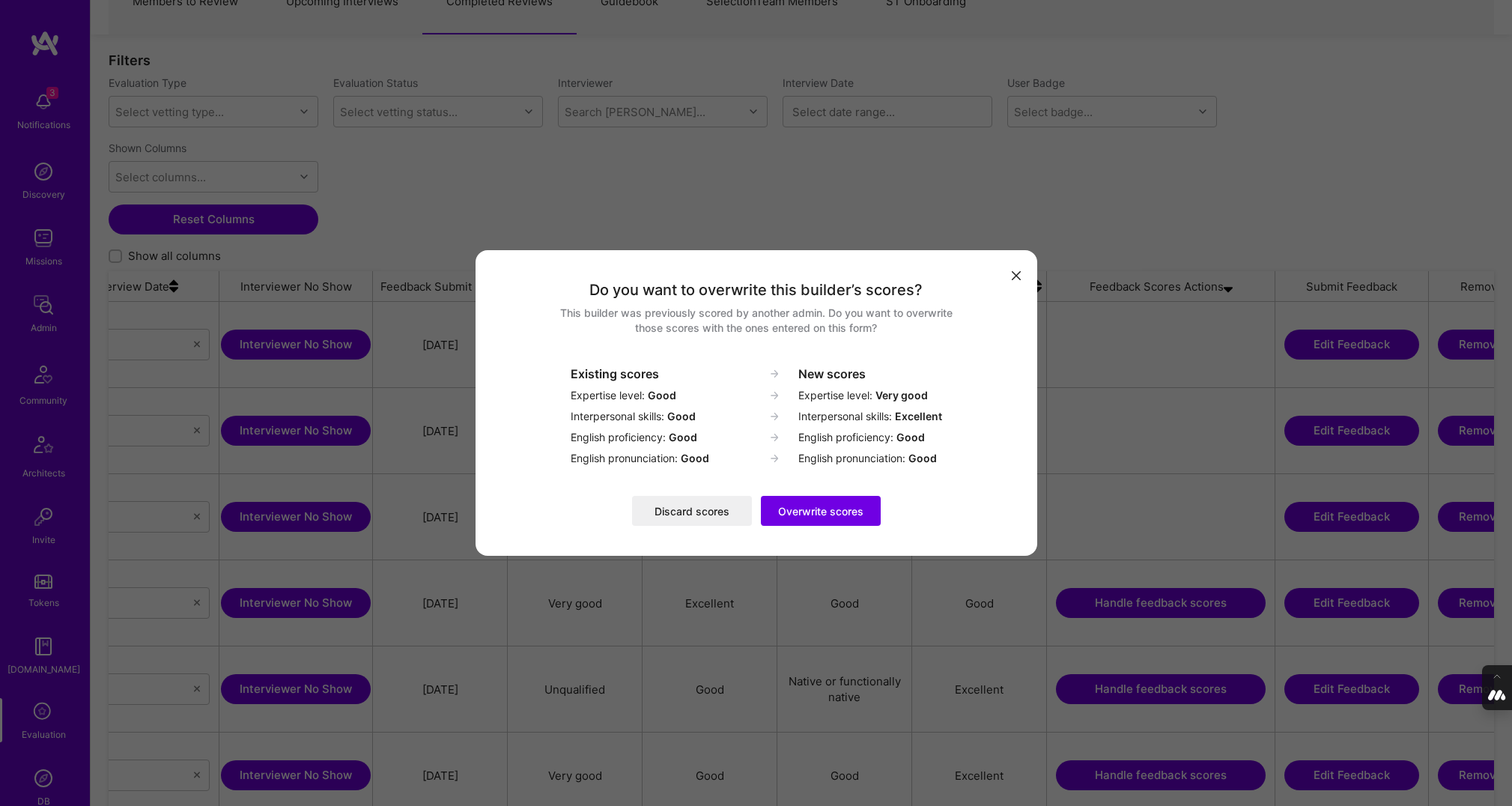
click at [826, 510] on button "Overwrite scores" at bounding box center [821, 511] width 120 height 30
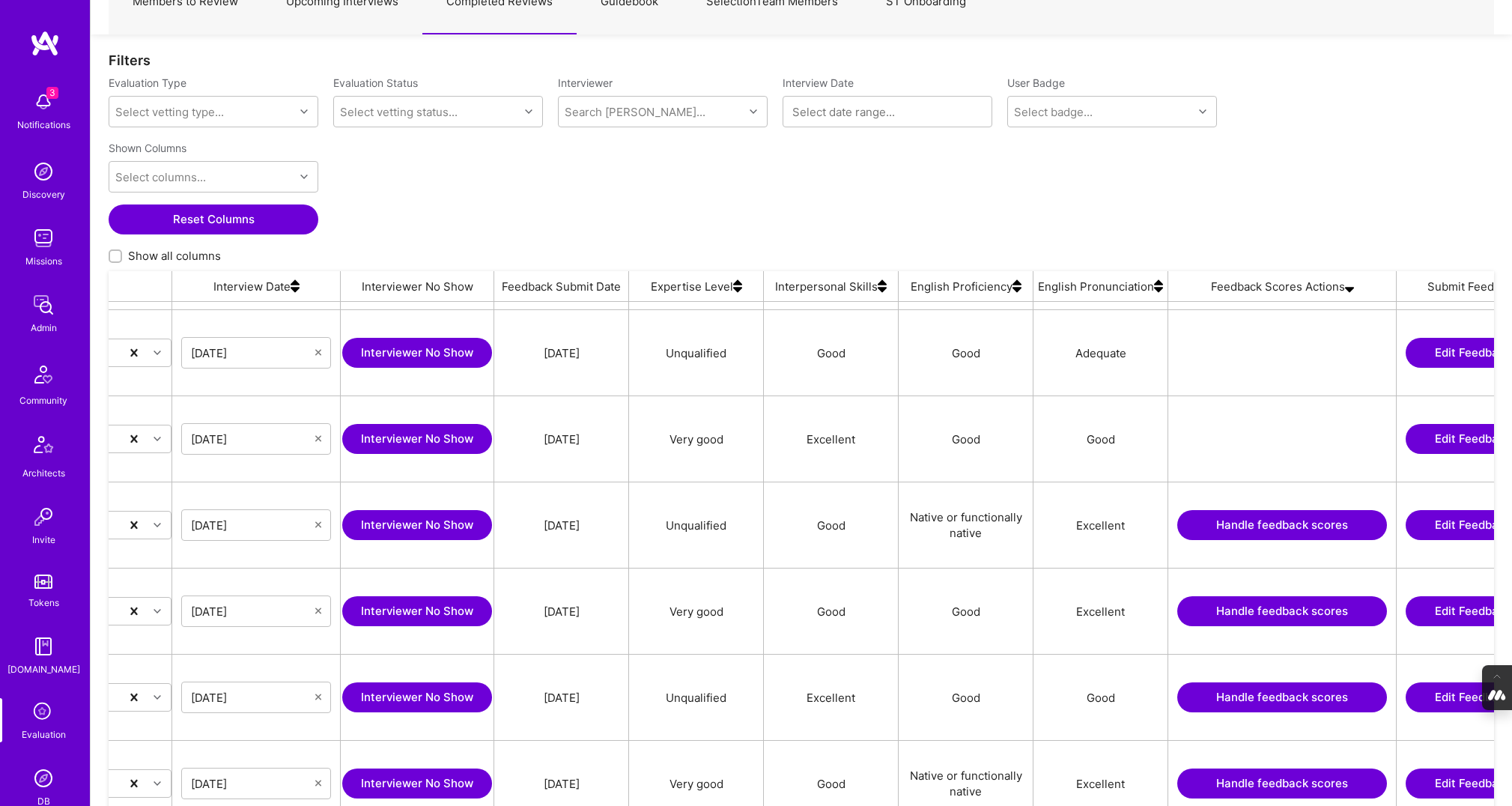
scroll to position [0, 787]
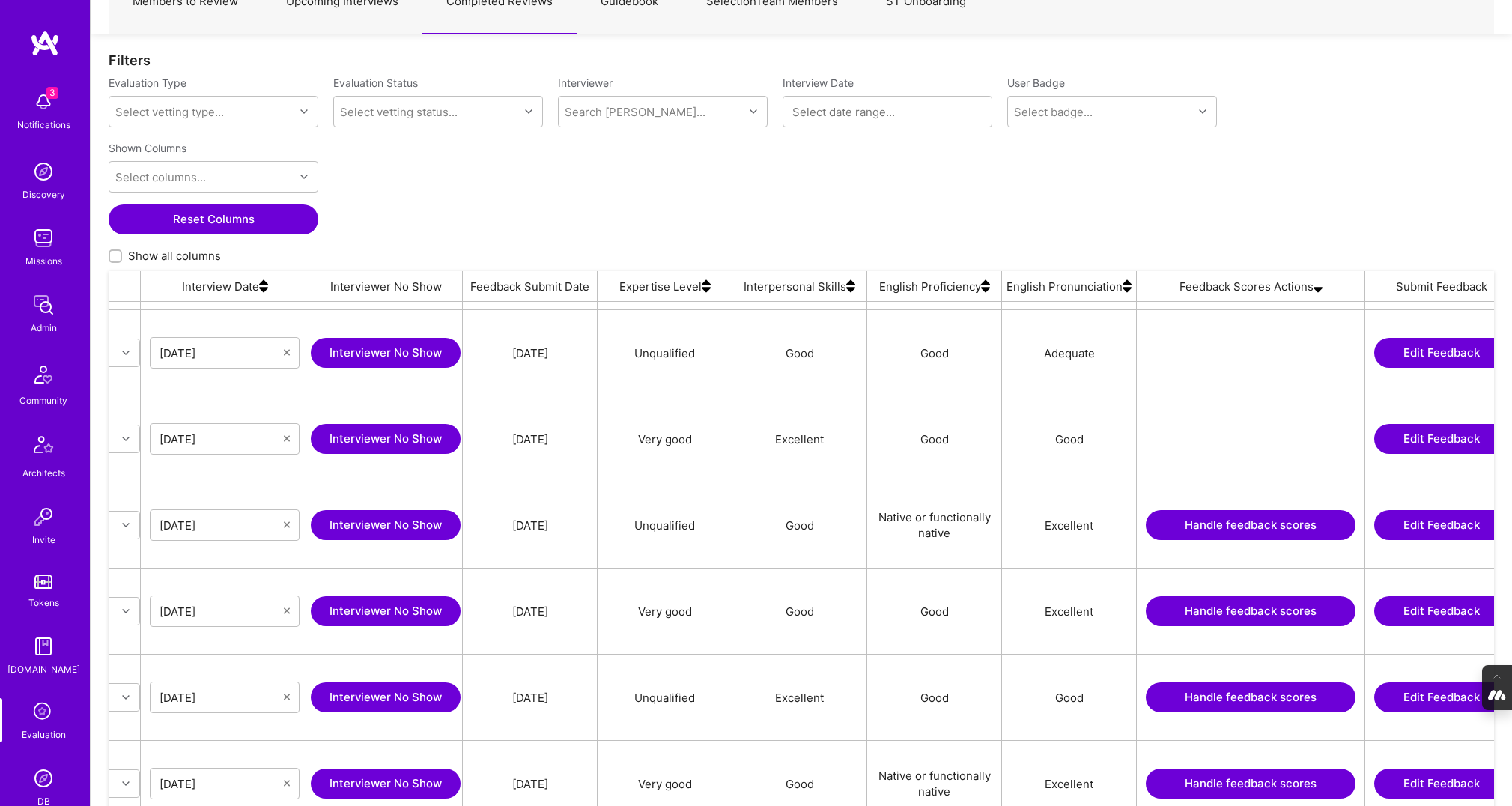
click at [1225, 522] on button "Handle feedback scores" at bounding box center [1251, 525] width 210 height 30
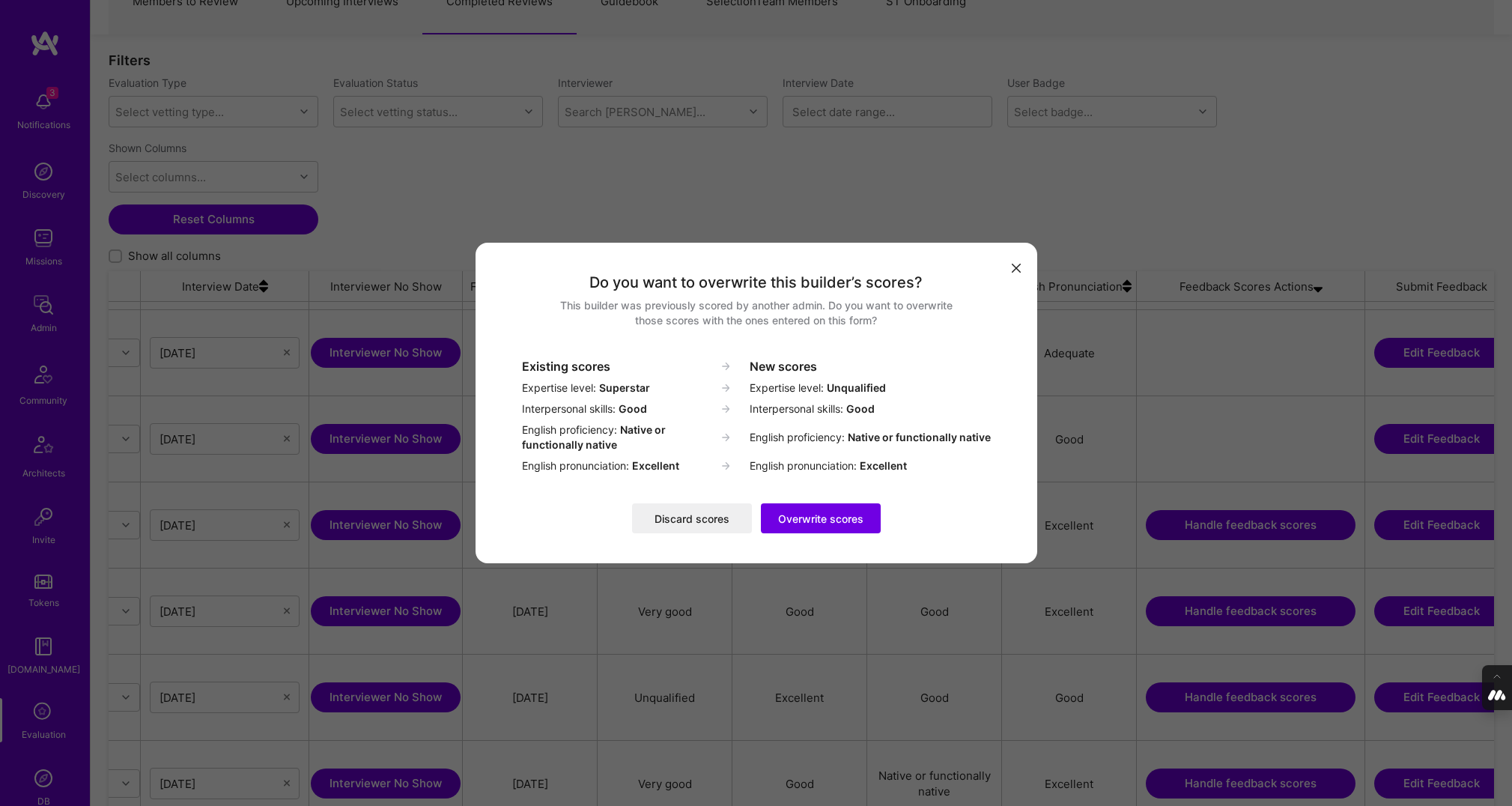
click at [683, 518] on button "Discard scores" at bounding box center [692, 518] width 120 height 30
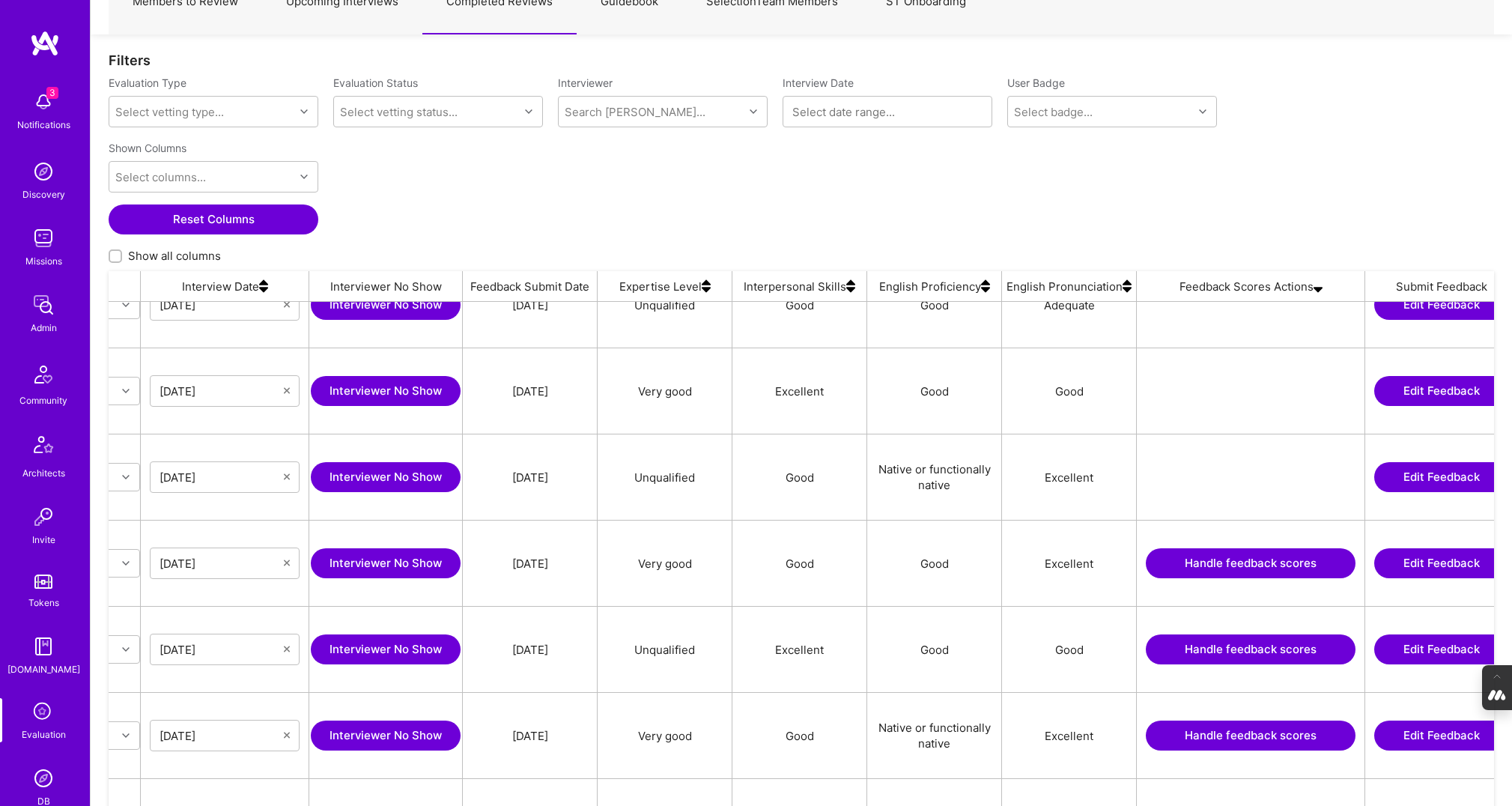
scroll to position [221, 0]
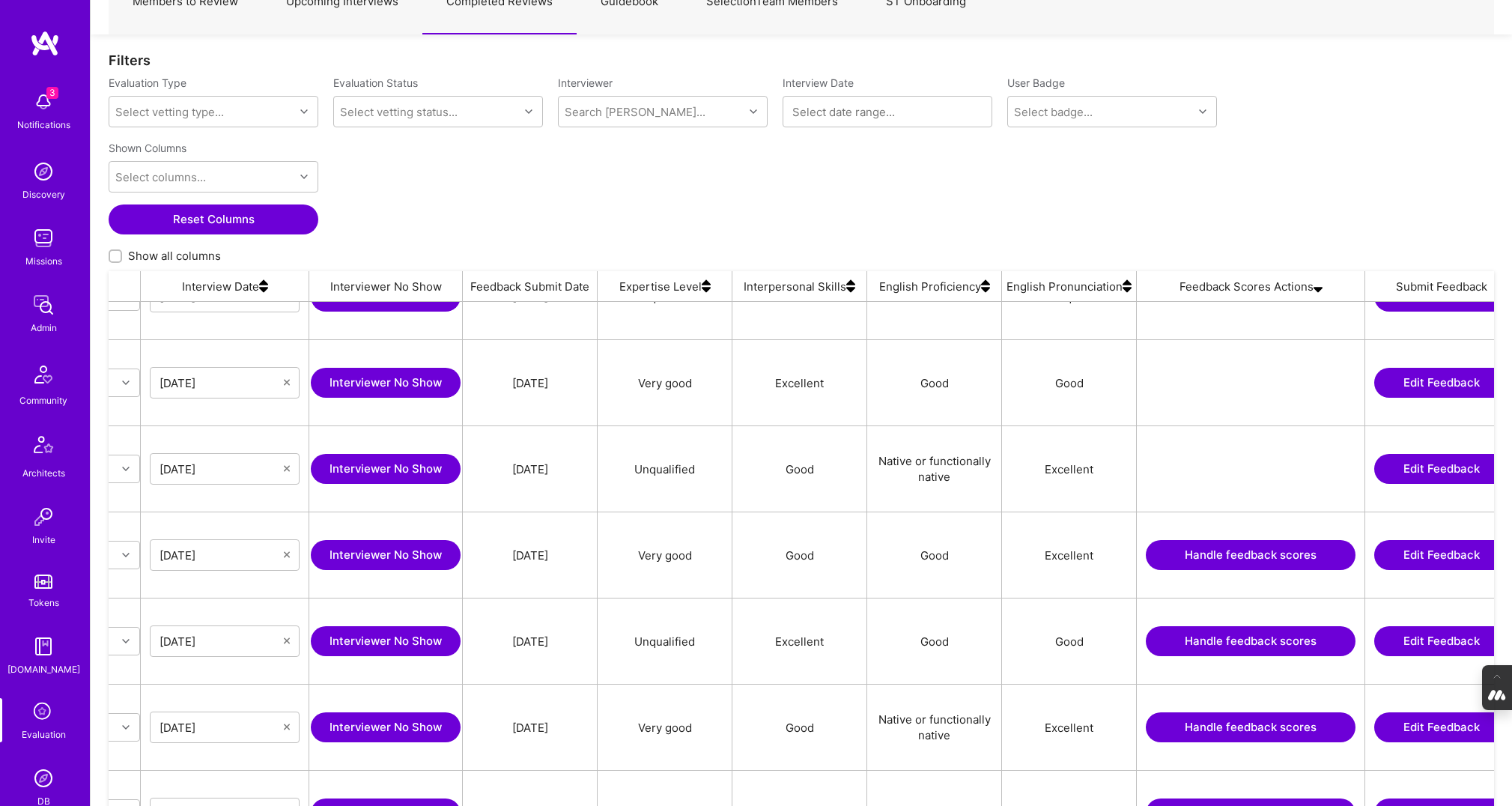
click at [1207, 556] on button "Handle feedback scores" at bounding box center [1251, 555] width 210 height 30
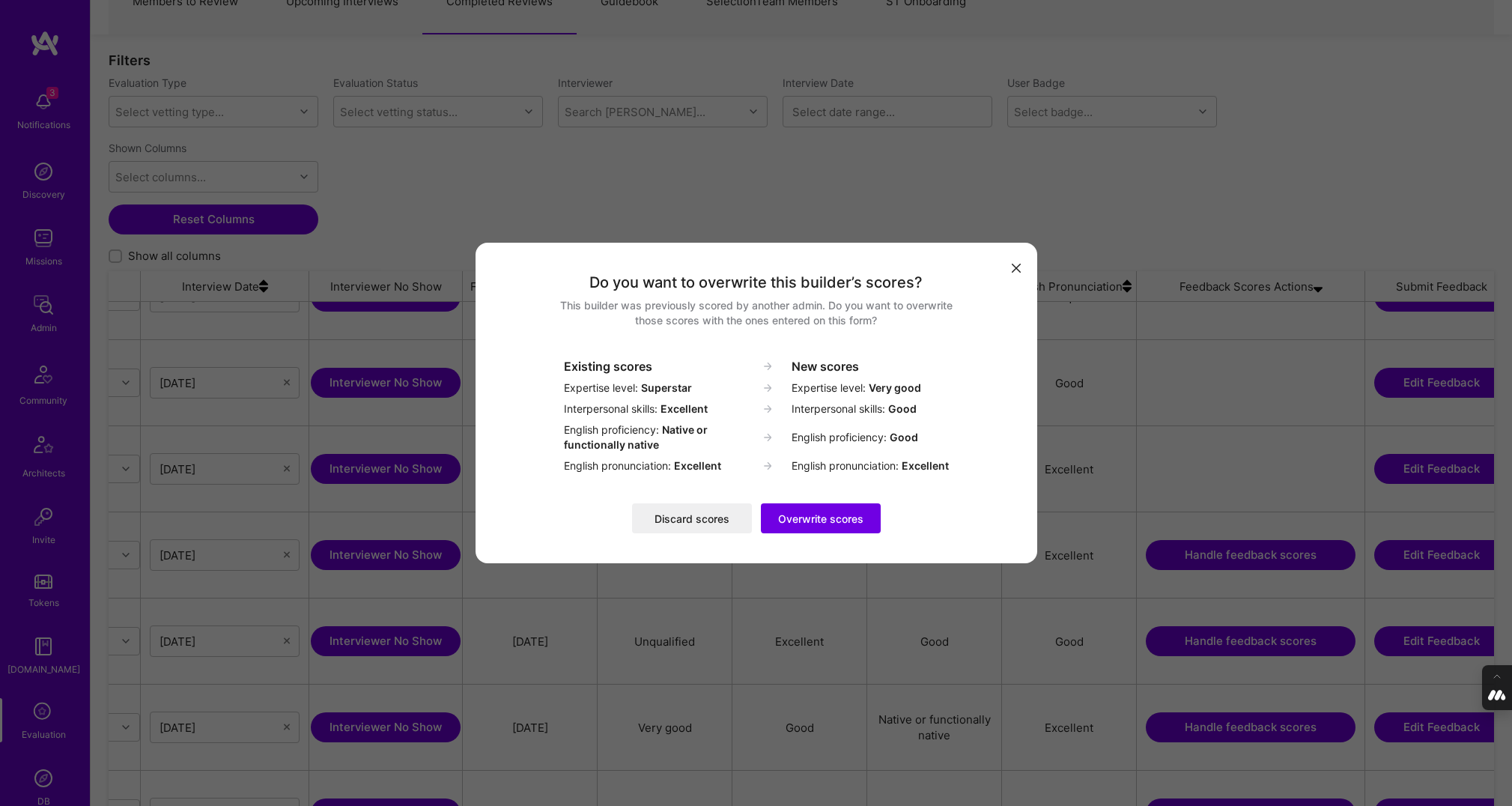
click at [665, 516] on button "Discard scores" at bounding box center [692, 518] width 120 height 30
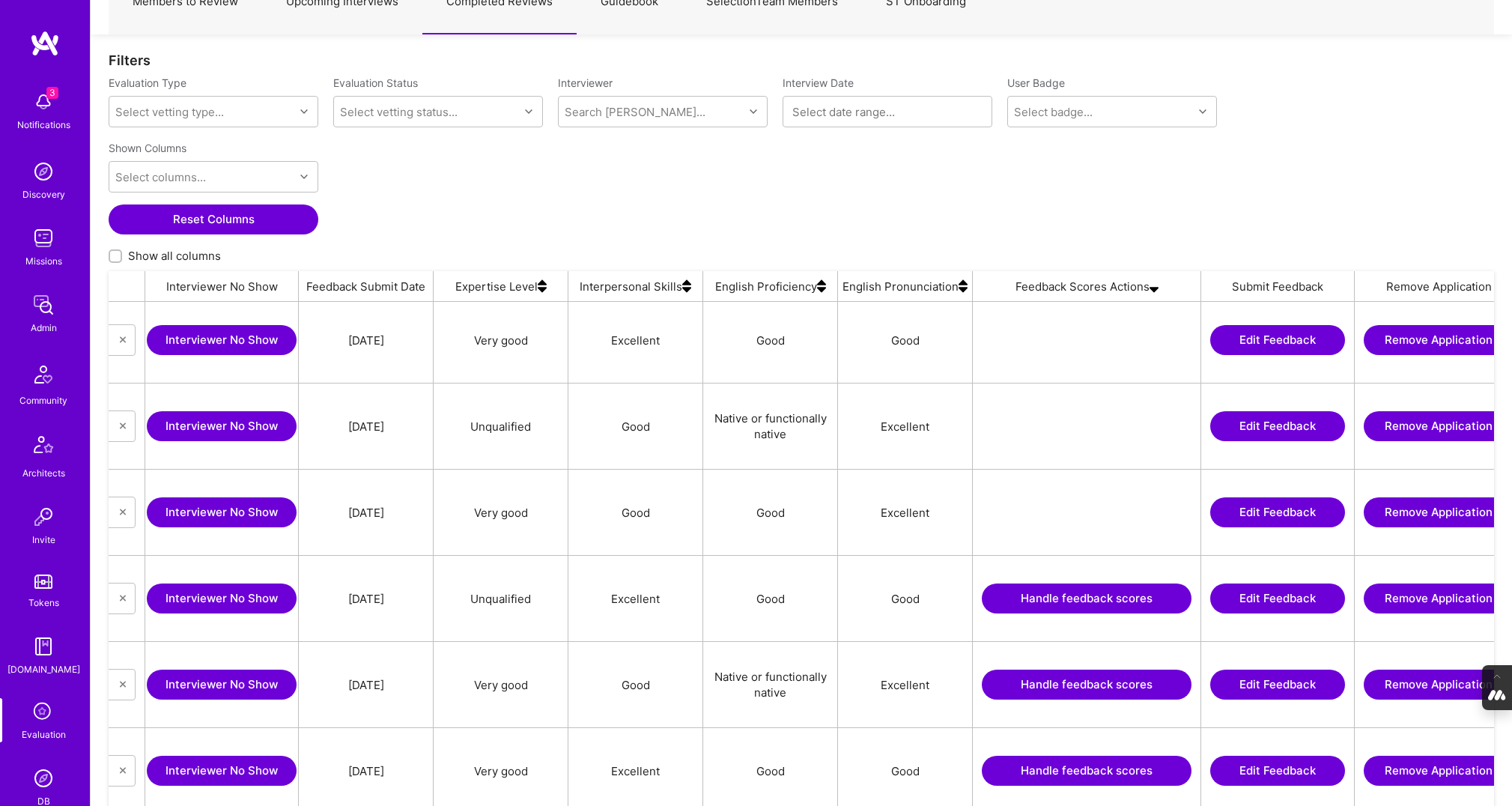
scroll to position [0, 968]
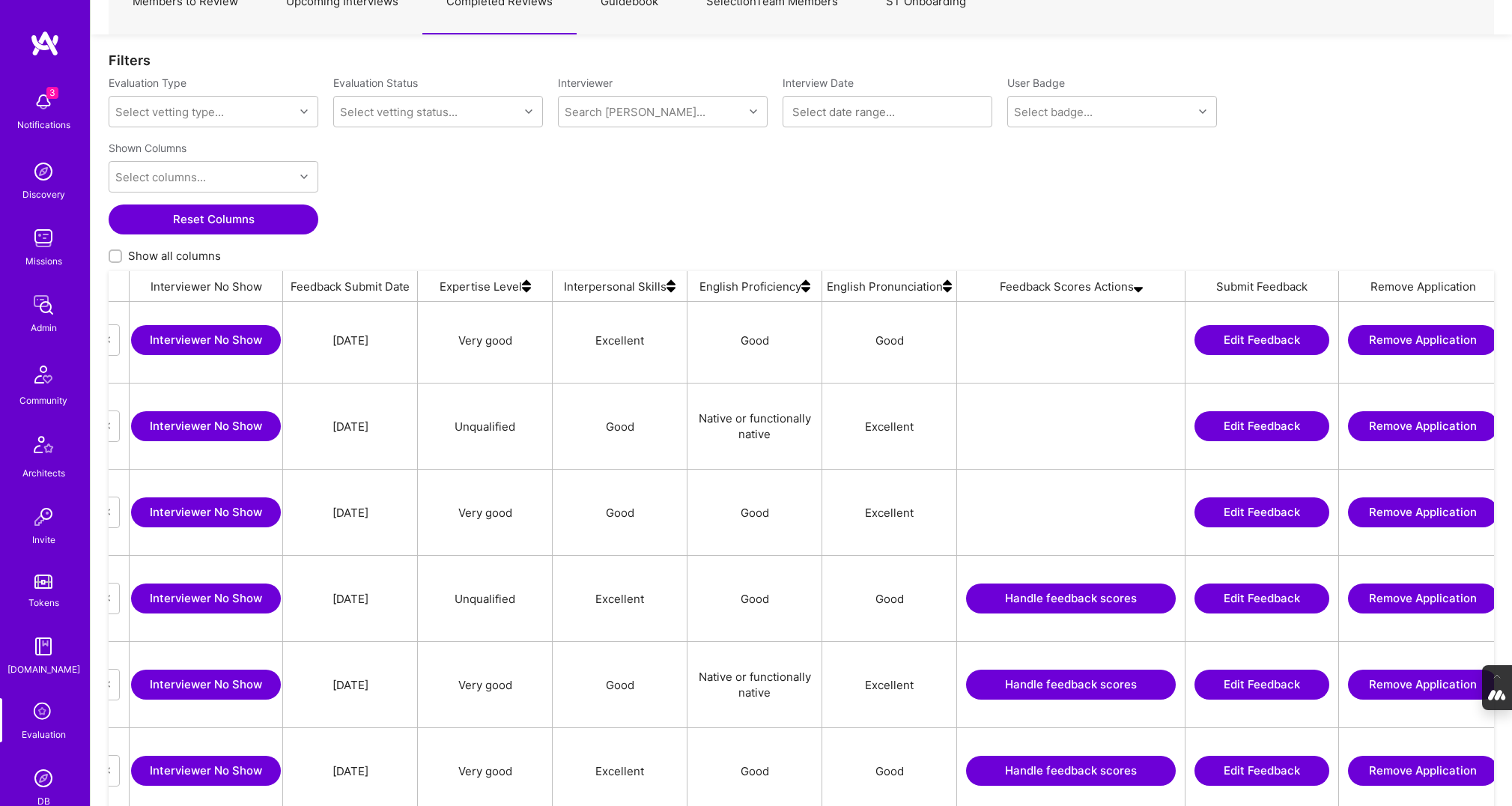
click at [1047, 600] on button "Handle feedback scores" at bounding box center [1071, 598] width 210 height 30
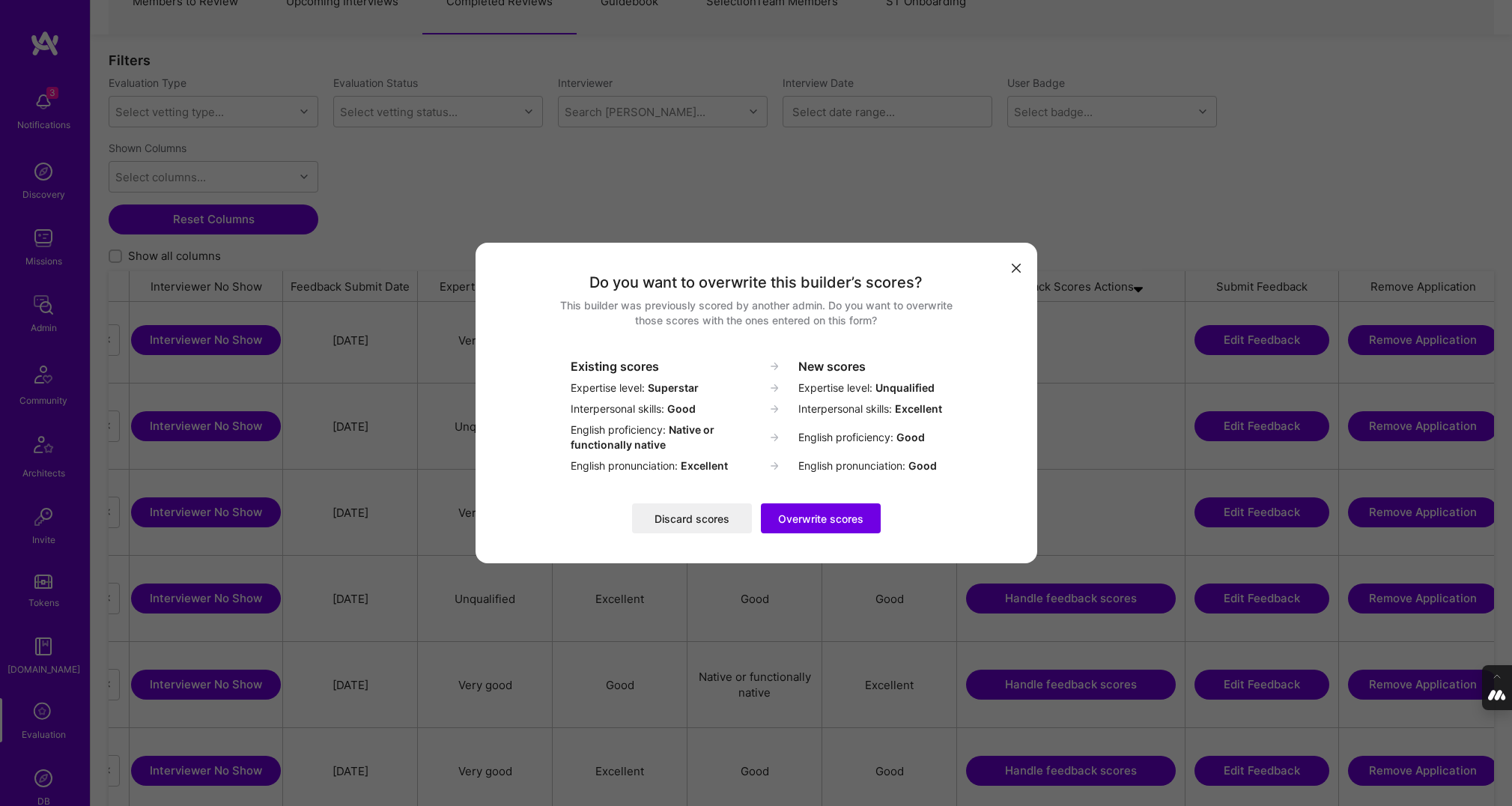
click at [675, 520] on button "Discard scores" at bounding box center [692, 518] width 120 height 30
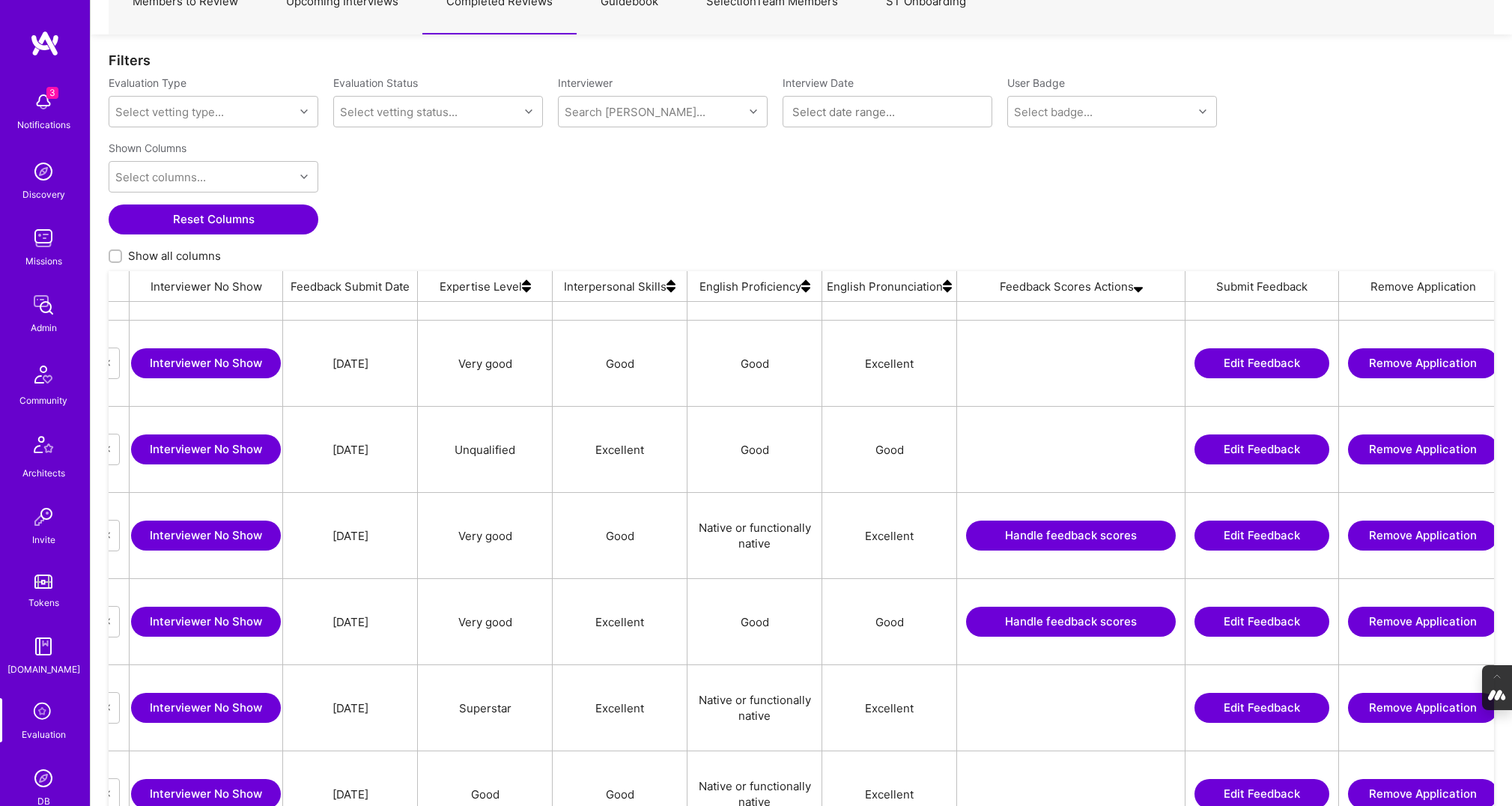
scroll to position [417, 0]
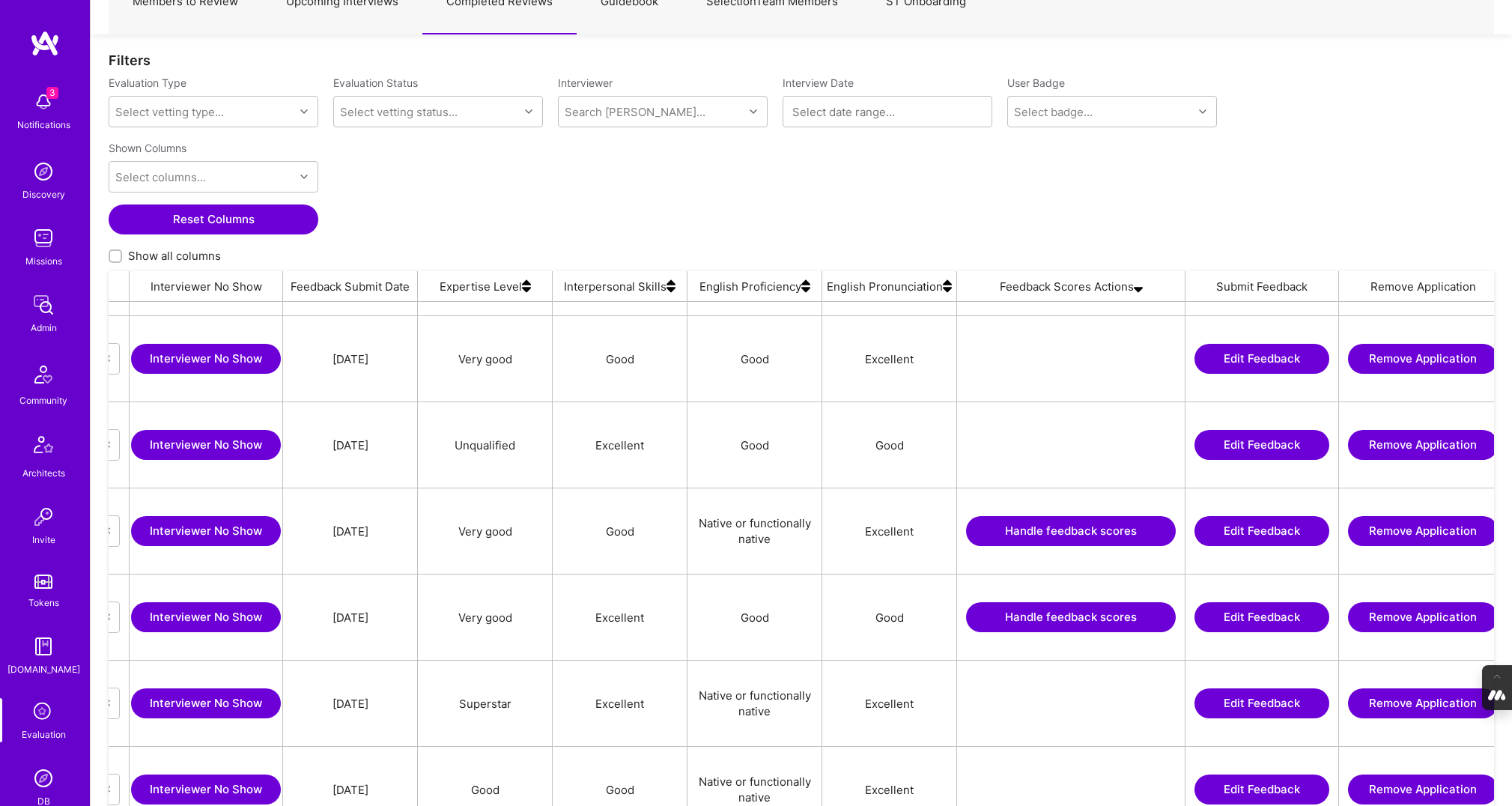
click at [1026, 529] on button "Handle feedback scores" at bounding box center [1071, 530] width 210 height 30
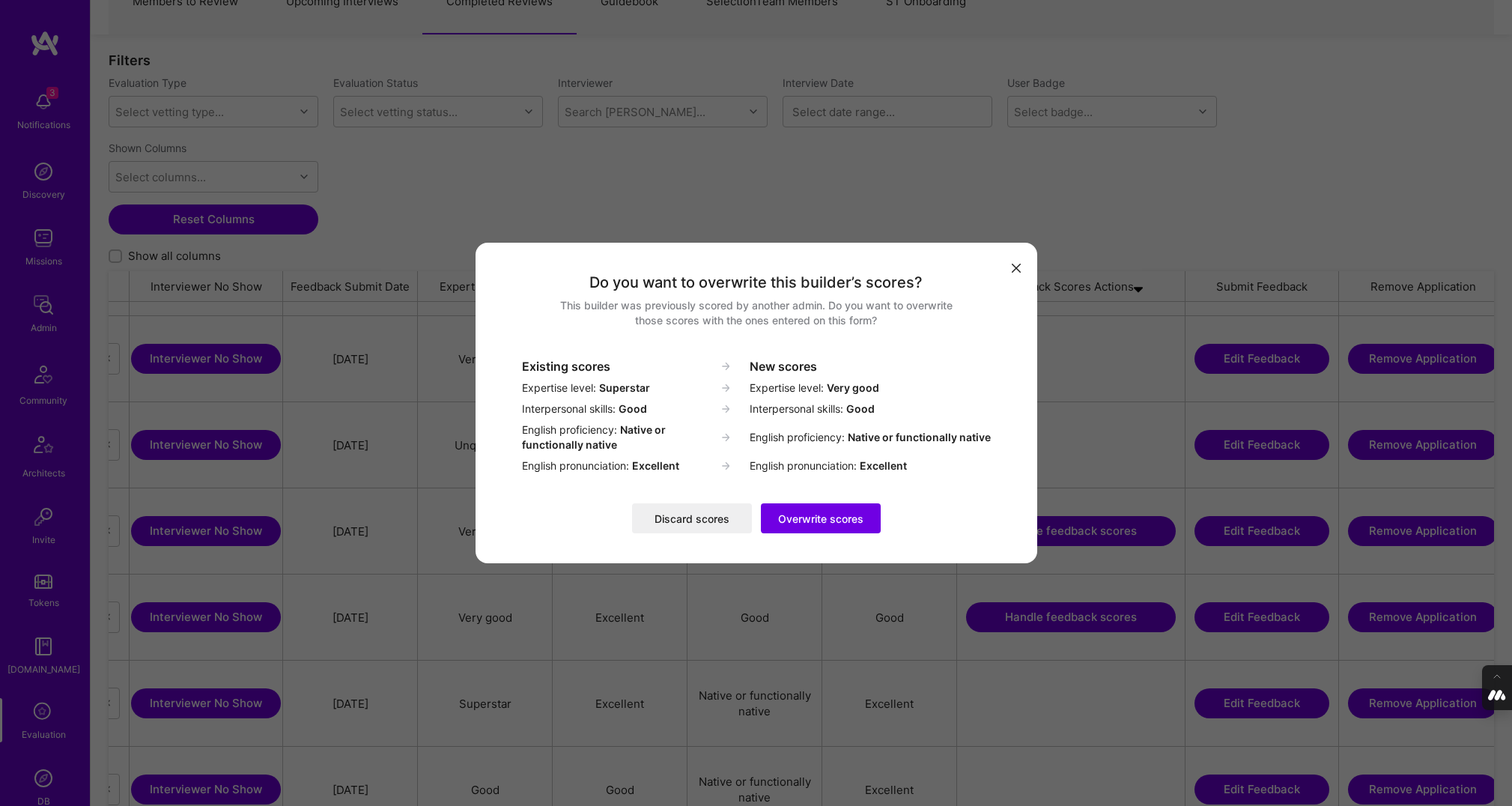
click at [680, 518] on button "Discard scores" at bounding box center [692, 518] width 120 height 30
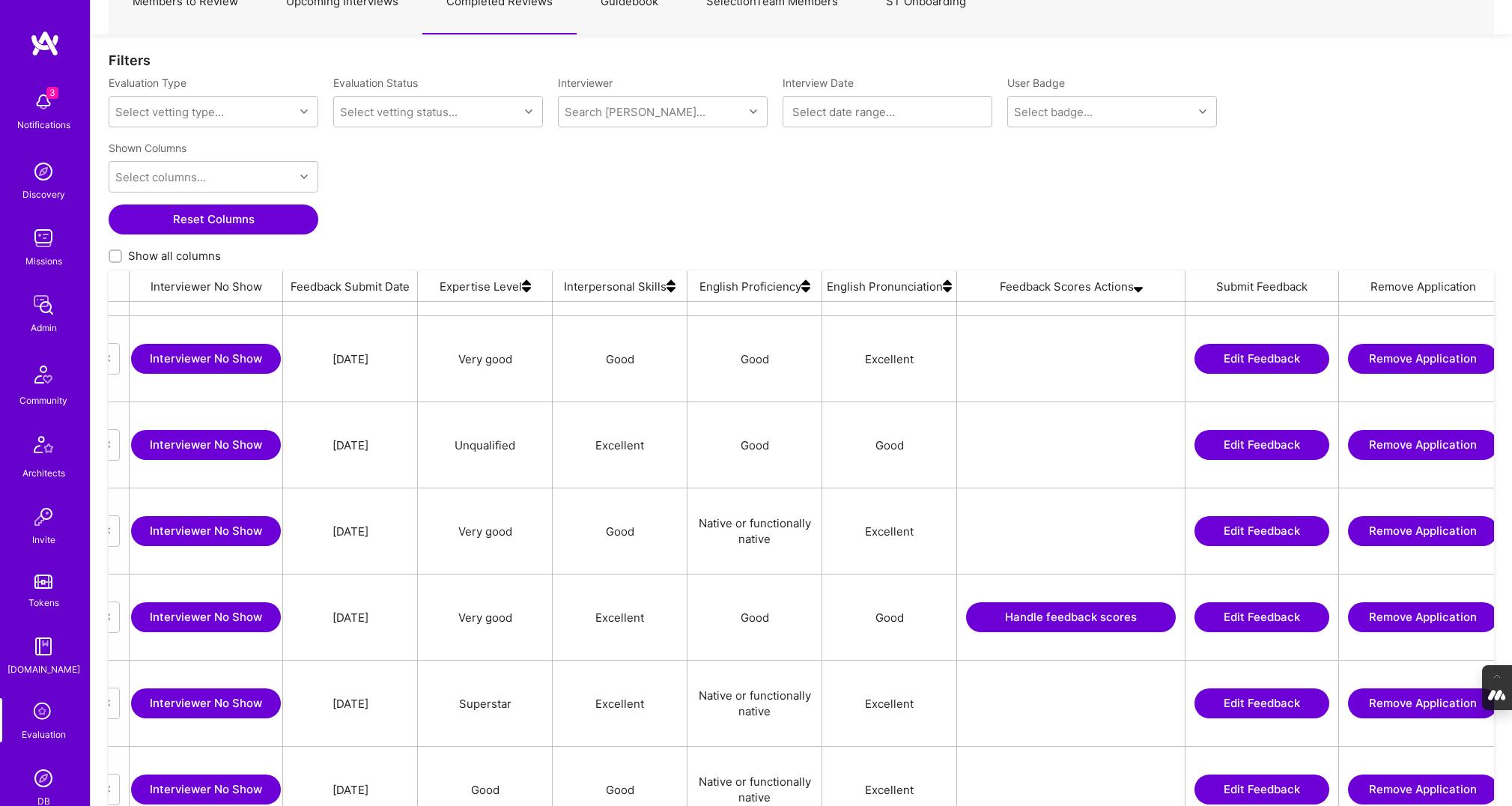
click at [1019, 618] on button "Handle feedback scores" at bounding box center [1071, 617] width 210 height 30
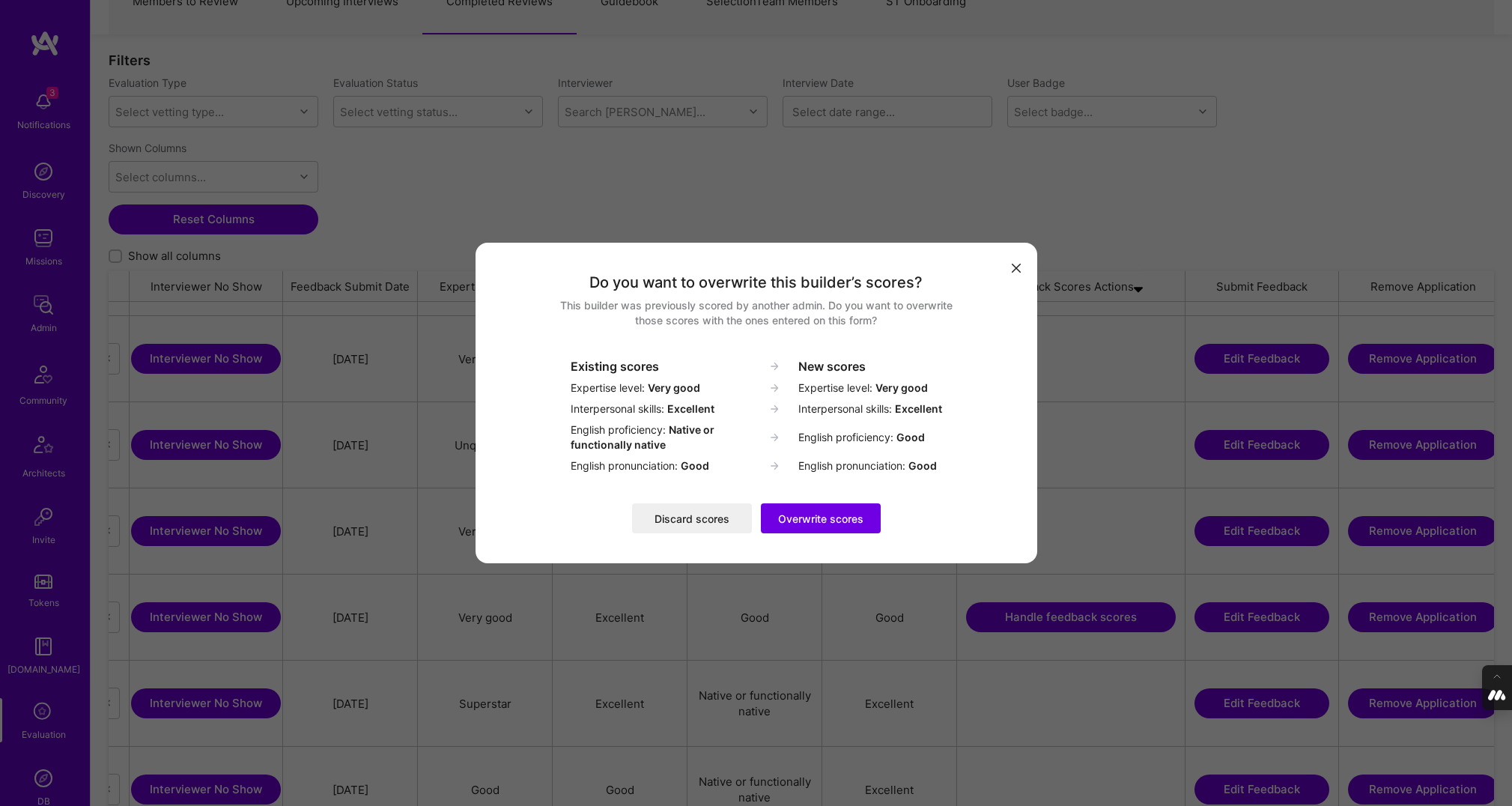
click at [686, 519] on button "Discard scores" at bounding box center [692, 518] width 120 height 30
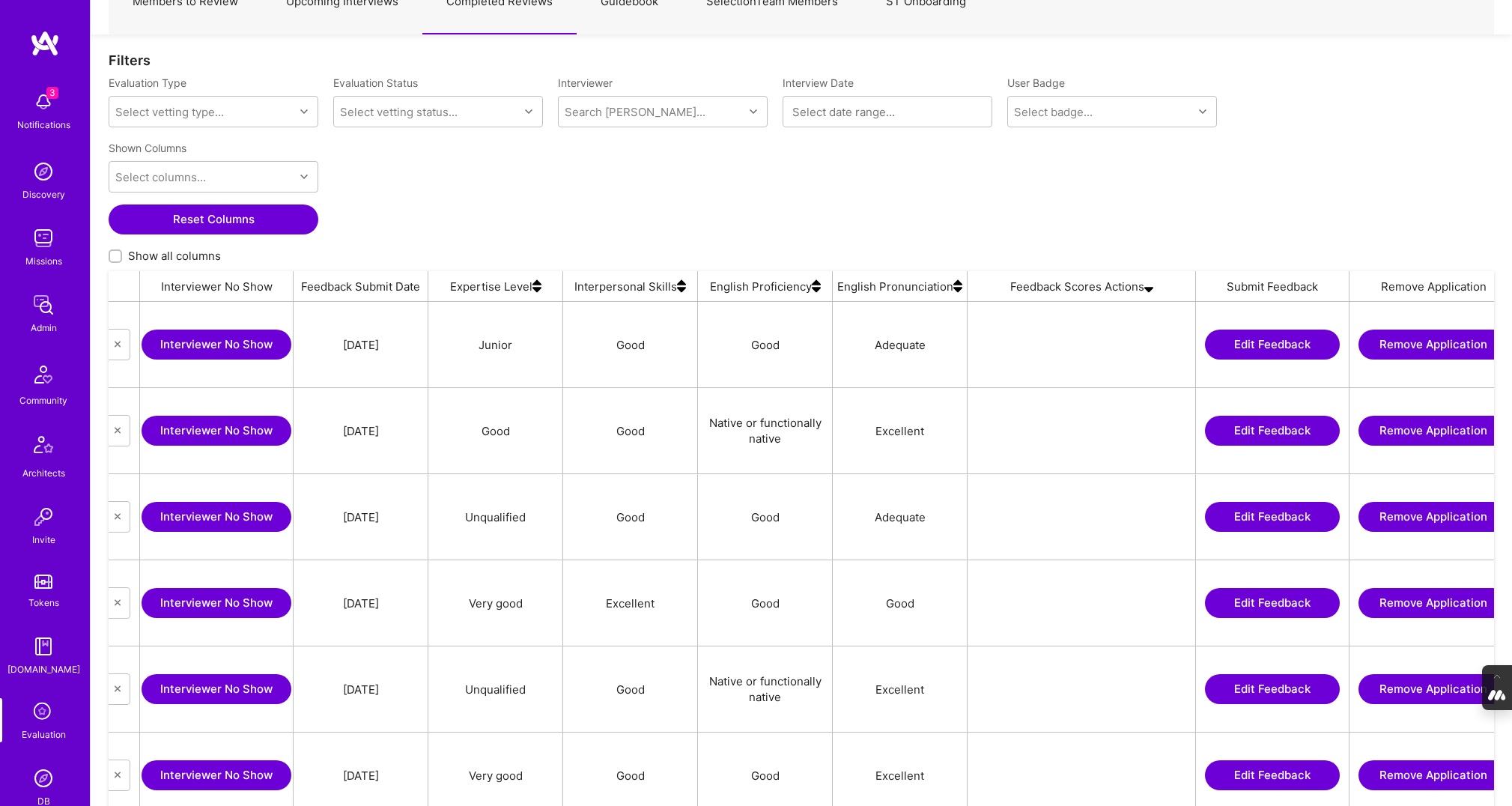
scroll to position [0, 0]
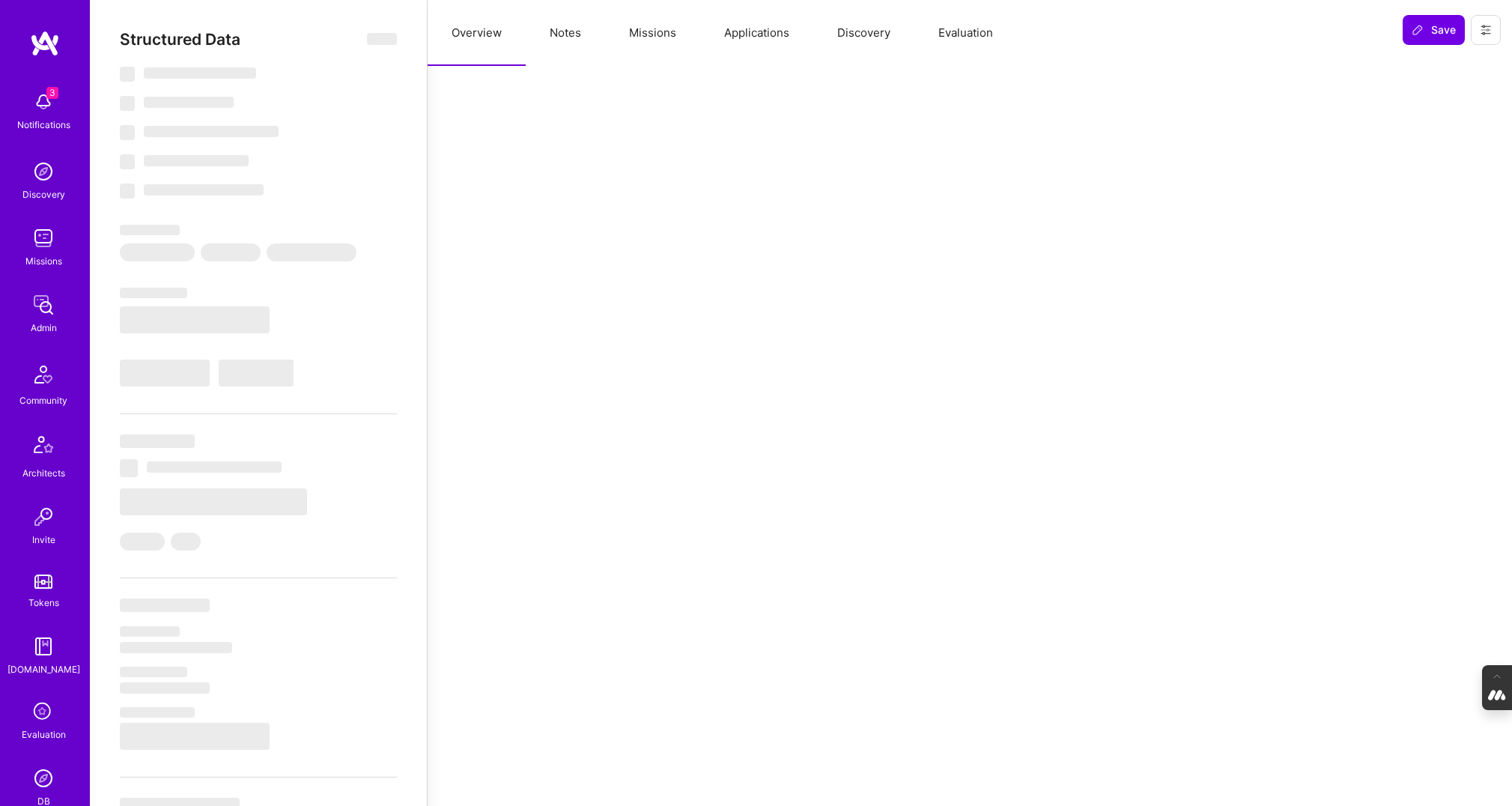
click at [963, 35] on button "Evaluation" at bounding box center [966, 32] width 103 height 66
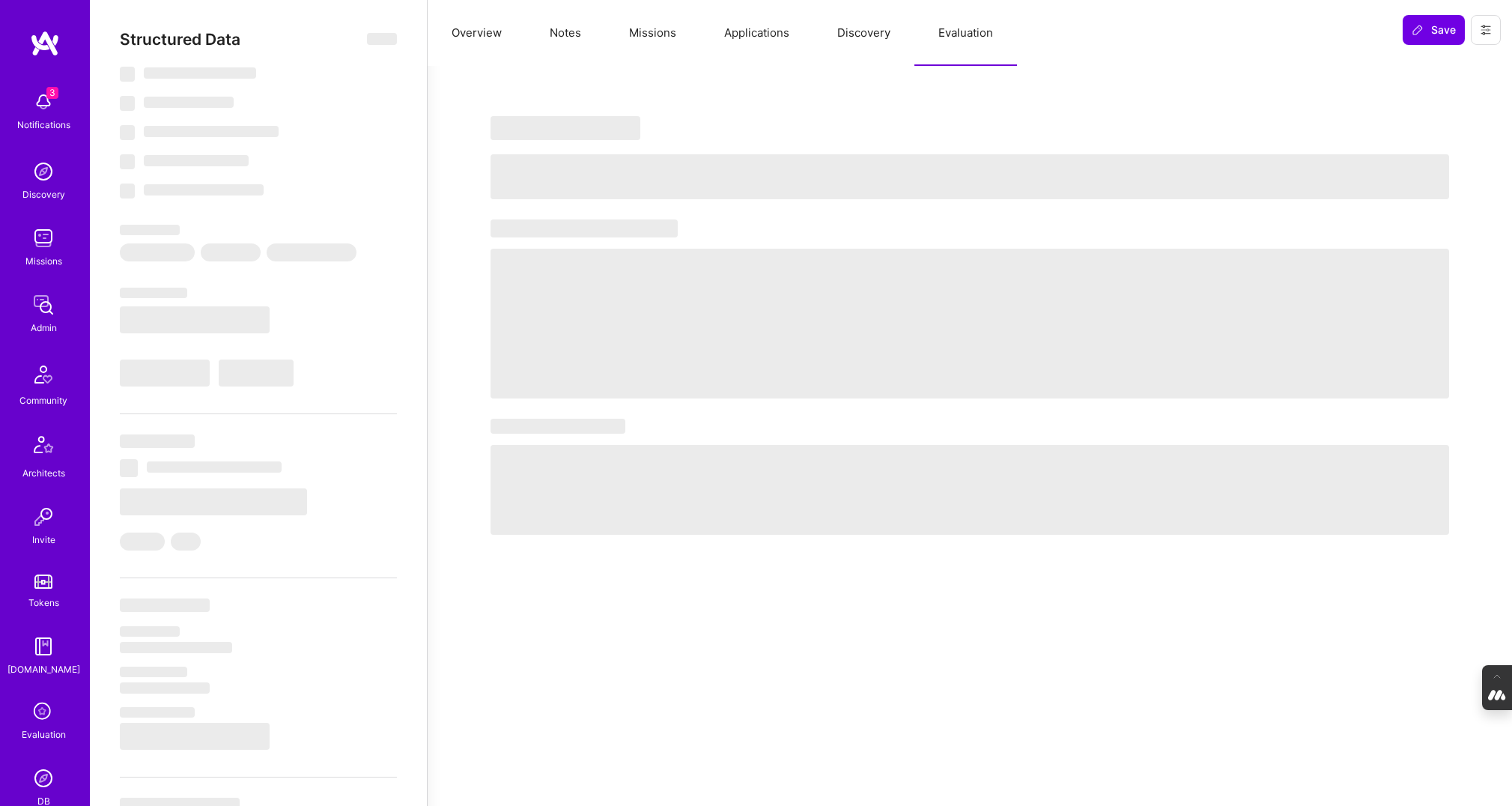
select select "Right Now"
select select "4"
select select "6"
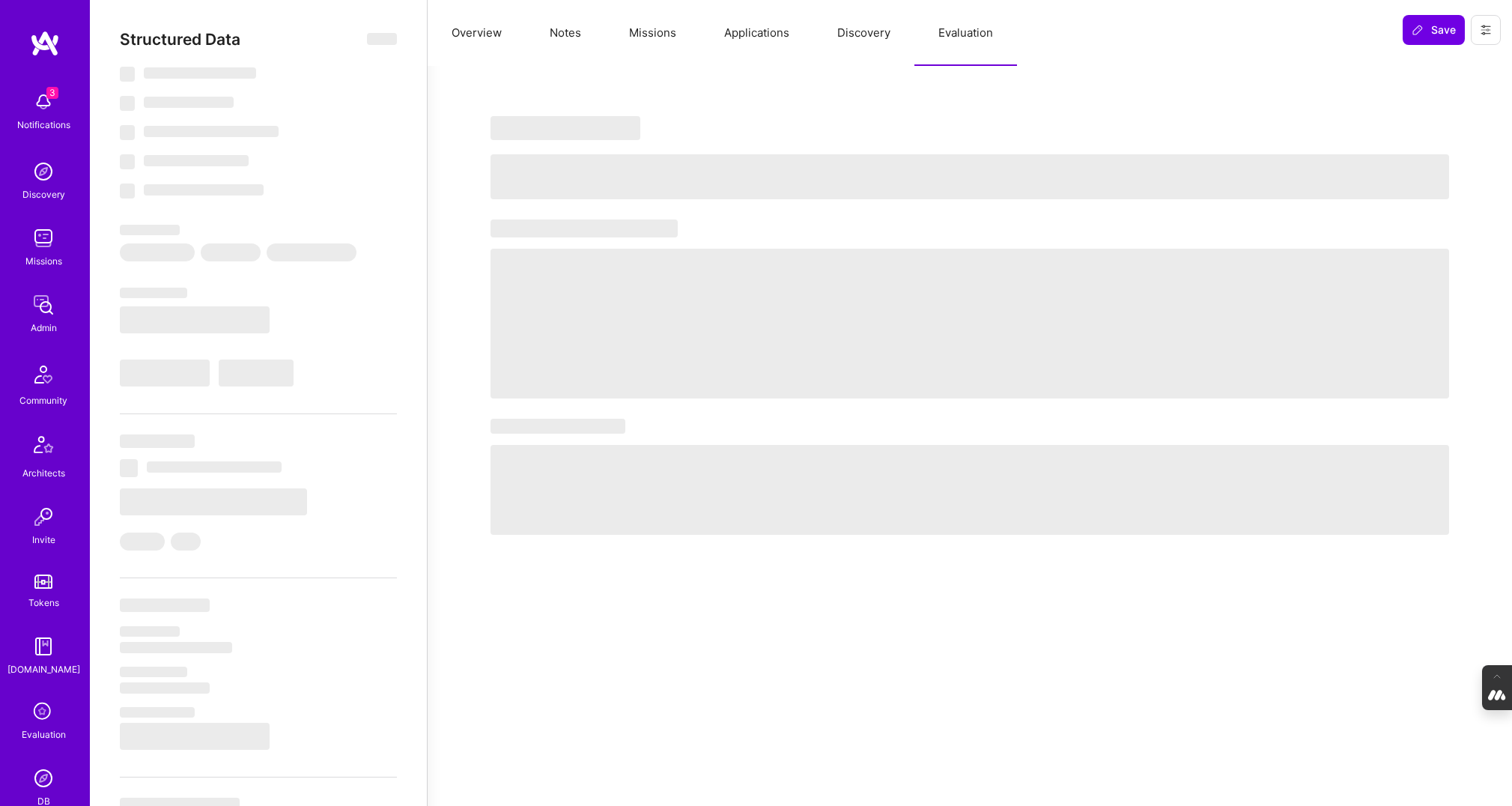
select select "RS"
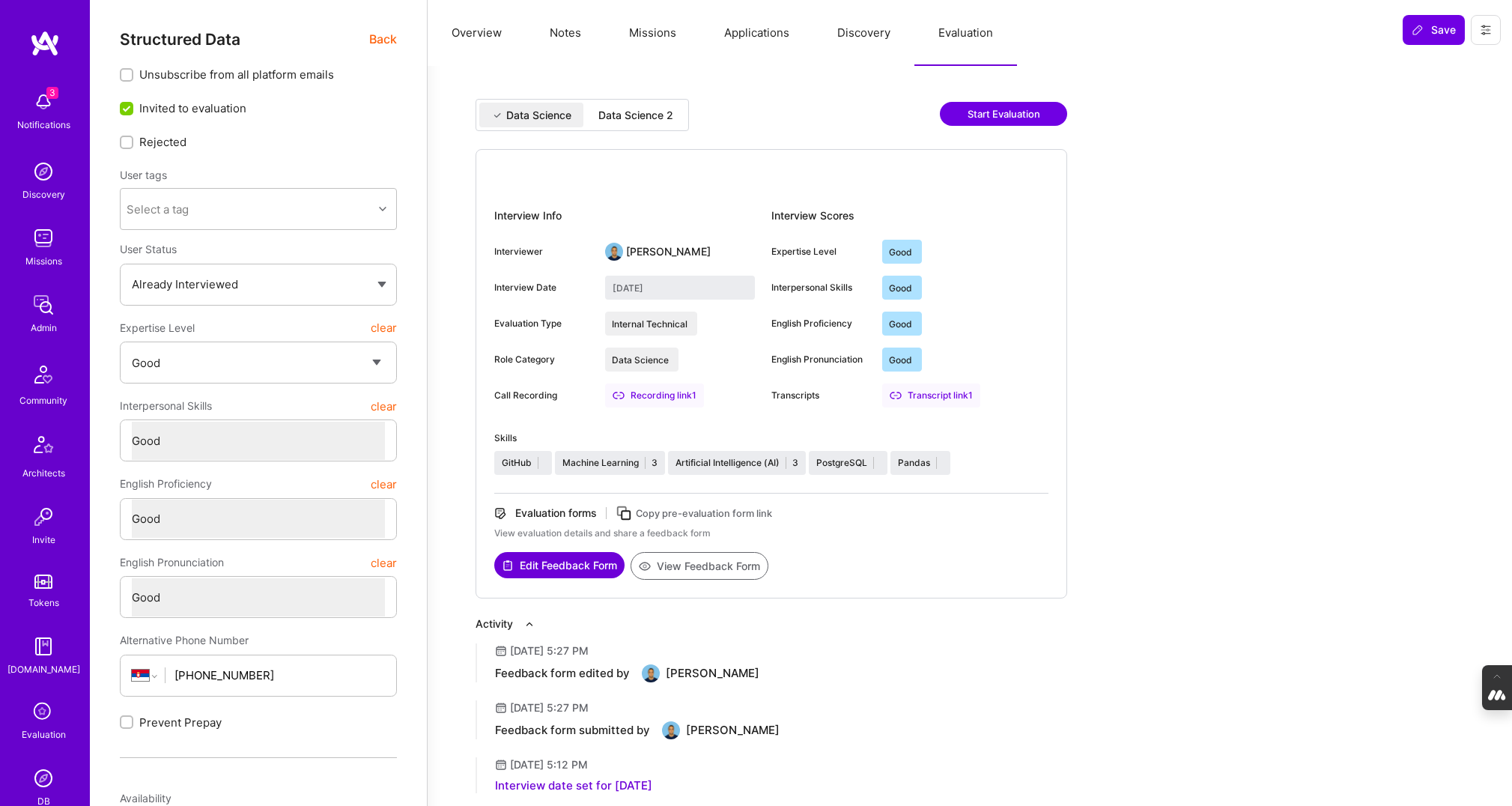
click at [657, 118] on div "Data Science 2" at bounding box center [635, 115] width 75 height 15
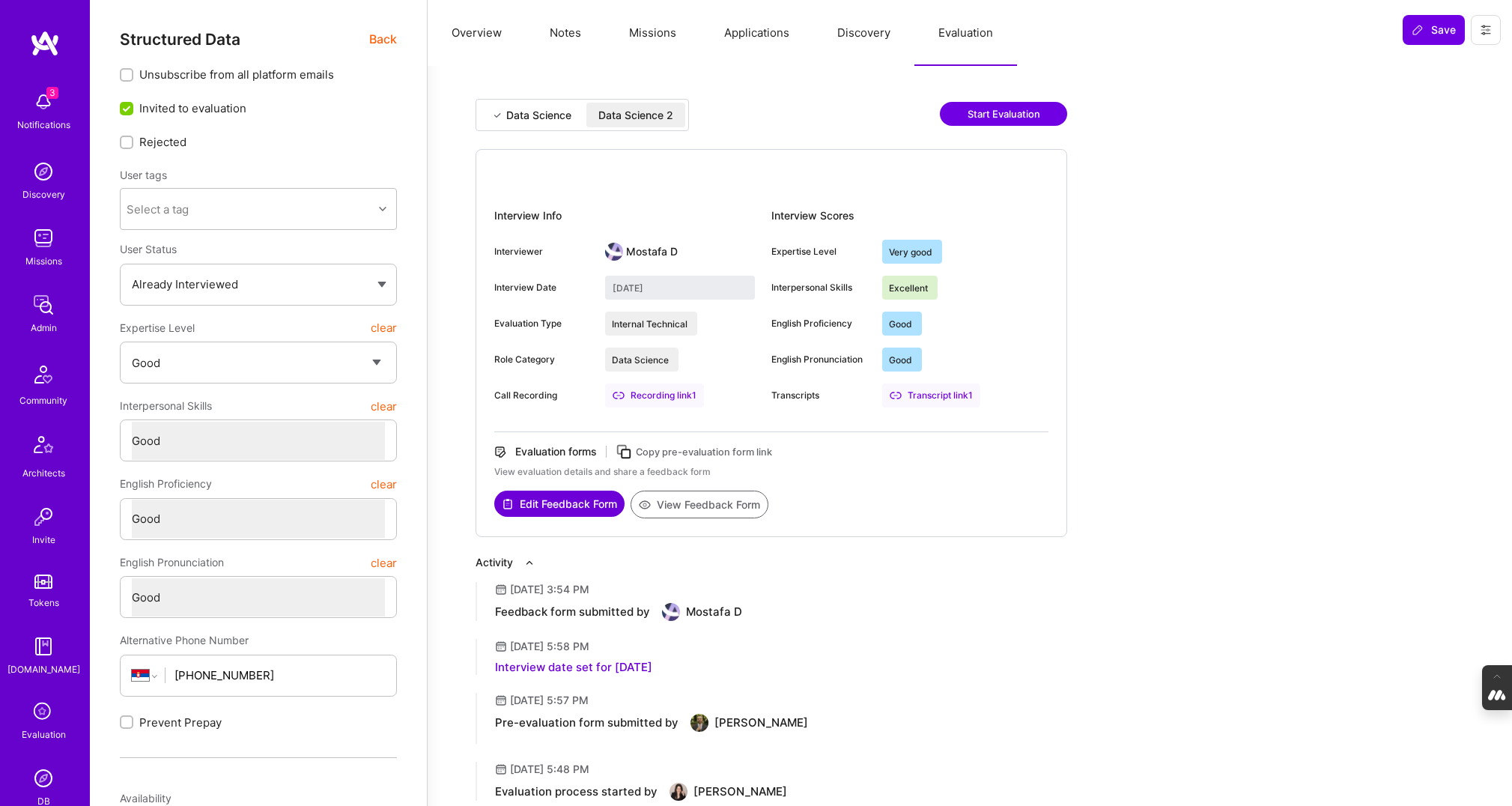
click at [518, 110] on div "Data Science" at bounding box center [538, 115] width 65 height 15
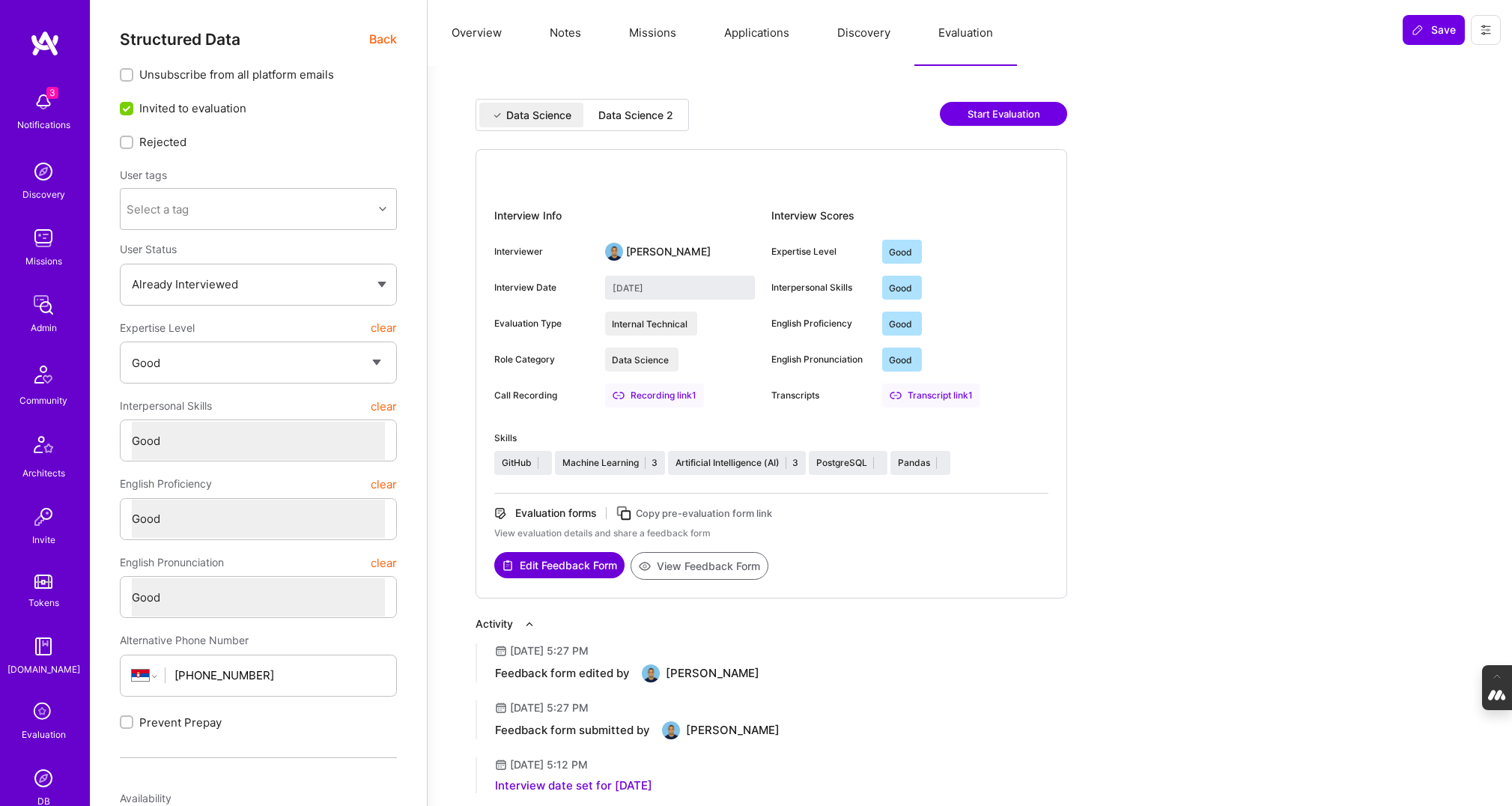
click at [658, 111] on div "Data Science 2" at bounding box center [635, 115] width 75 height 15
type input "[DATE]"
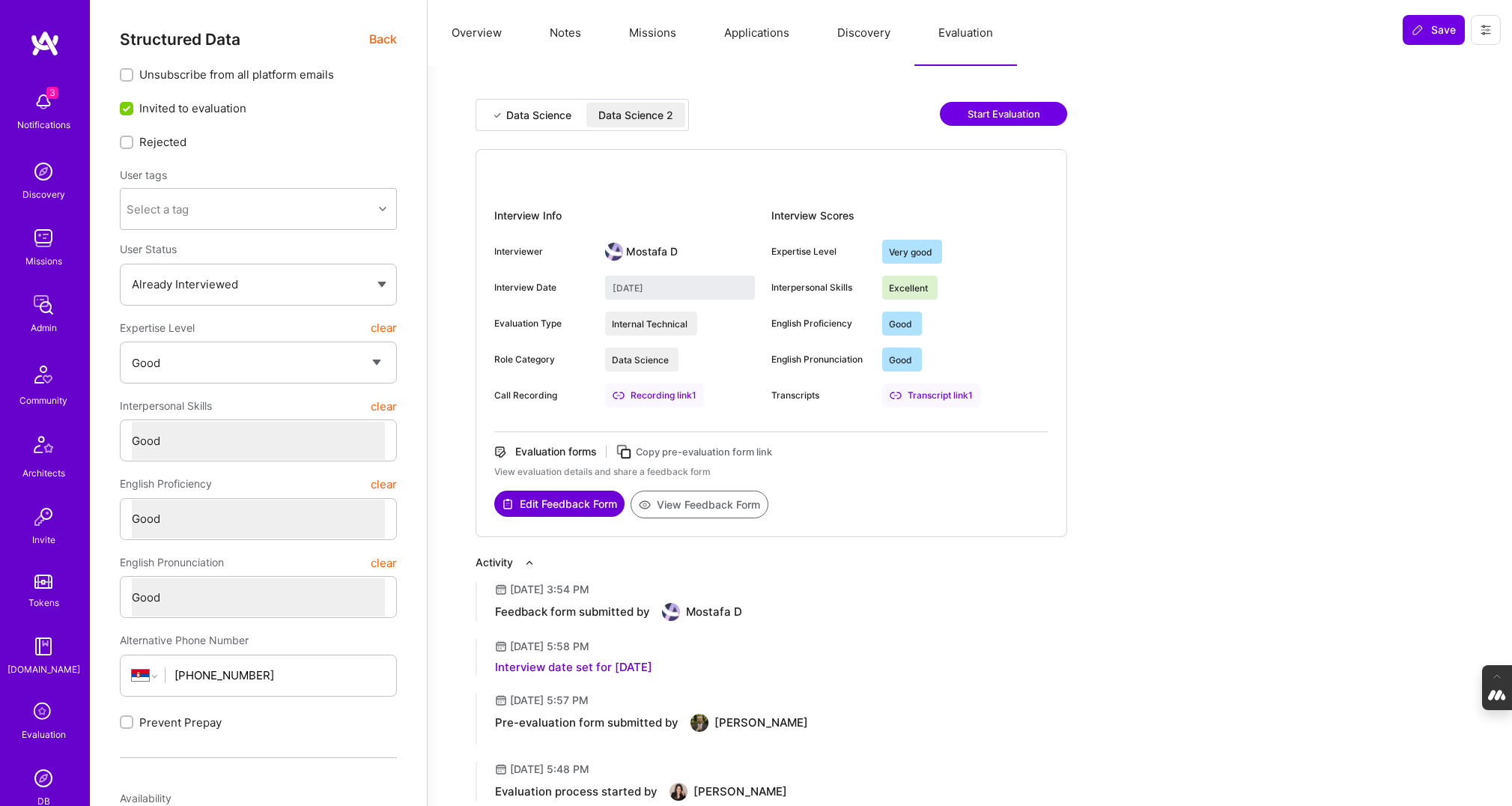
type textarea "x"
